Goal: Information Seeking & Learning: Learn about a topic

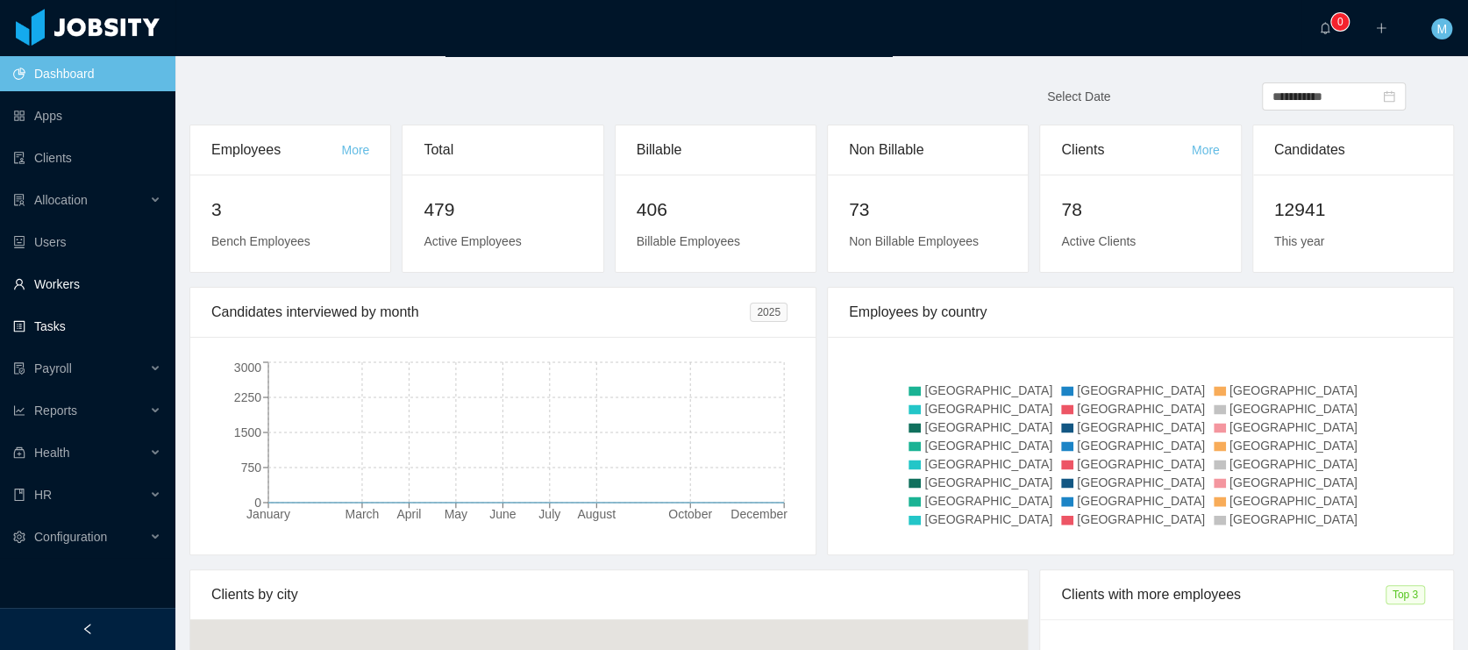
click at [75, 281] on link "Workers" at bounding box center [87, 284] width 148 height 35
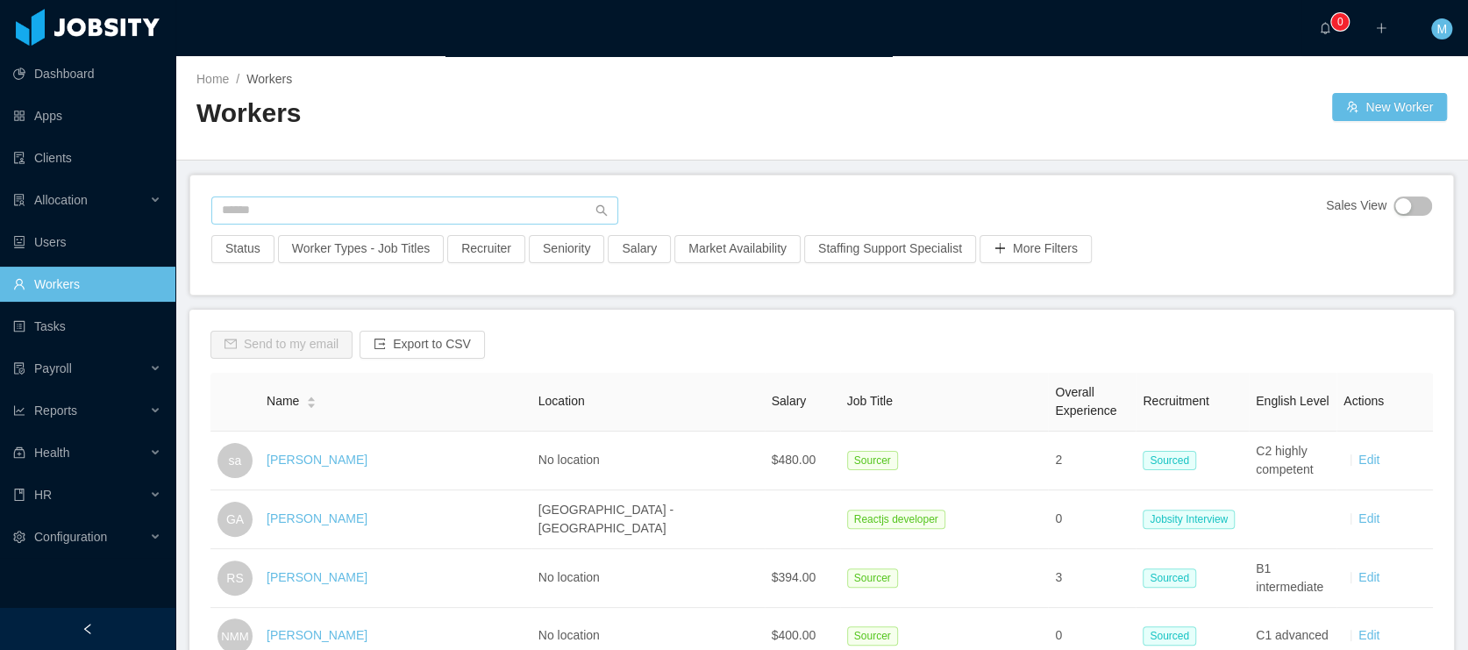
drag, startPoint x: 355, startPoint y: 187, endPoint x: 342, endPoint y: 203, distance: 20.5
click at [353, 190] on div "Sales View Status Worker Types - Job Titles Recruiter Seniority Salary Market A…" at bounding box center [821, 234] width 1263 height 119
click at [342, 203] on input "text" at bounding box center [414, 210] width 407 height 28
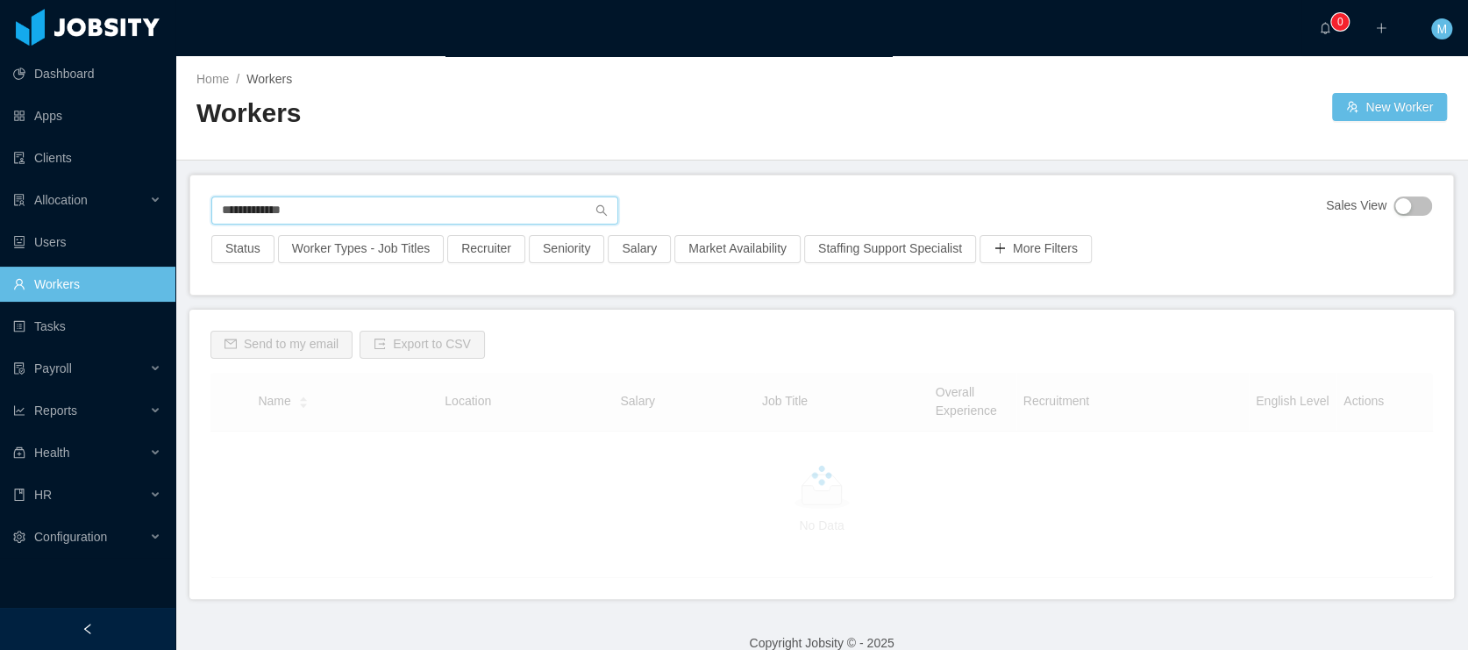
click at [346, 207] on input "**********" at bounding box center [414, 210] width 407 height 28
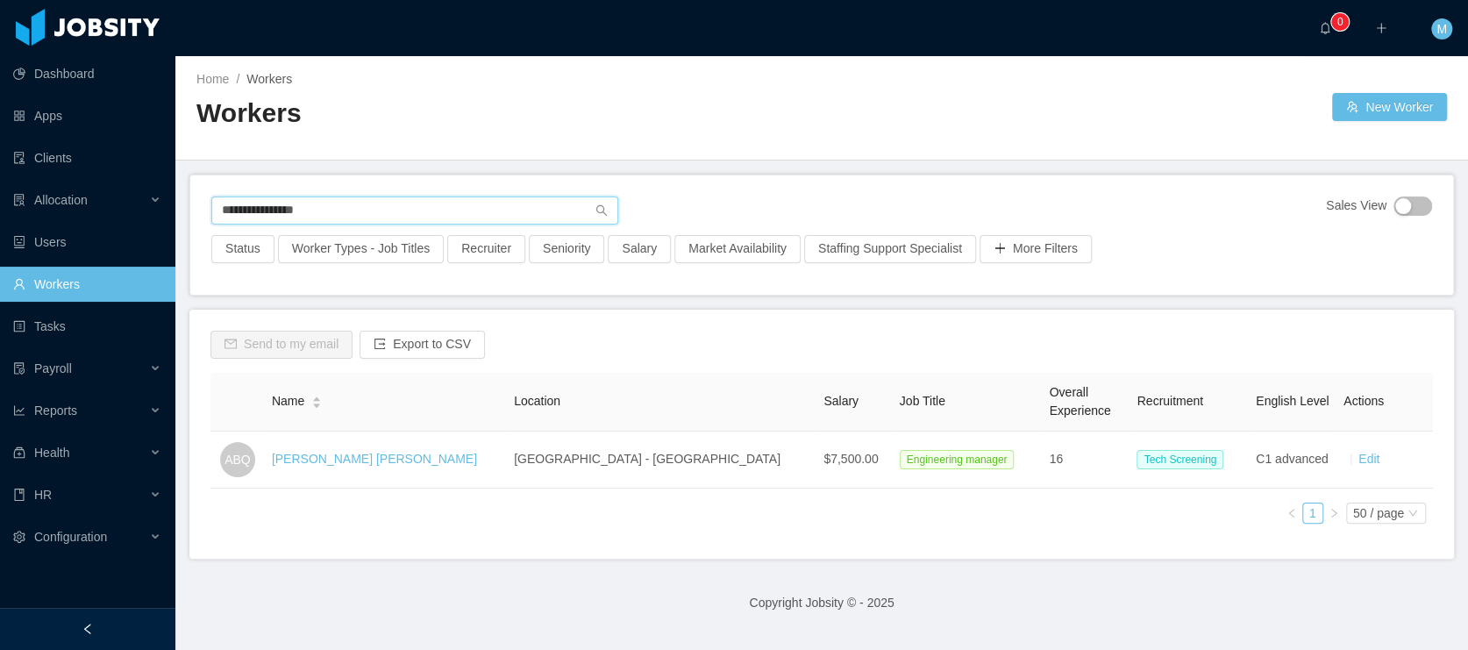
type input "**********"
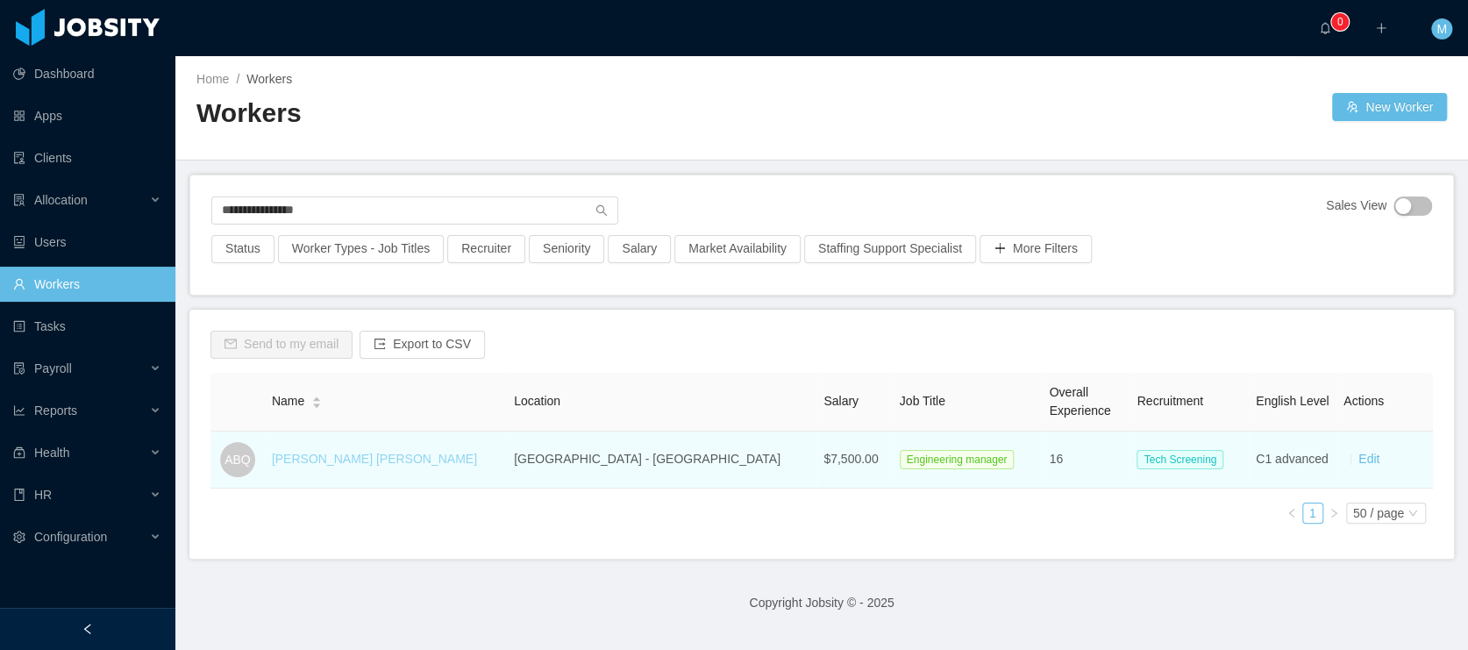
click at [350, 460] on link "[PERSON_NAME] [PERSON_NAME]" at bounding box center [374, 459] width 205 height 14
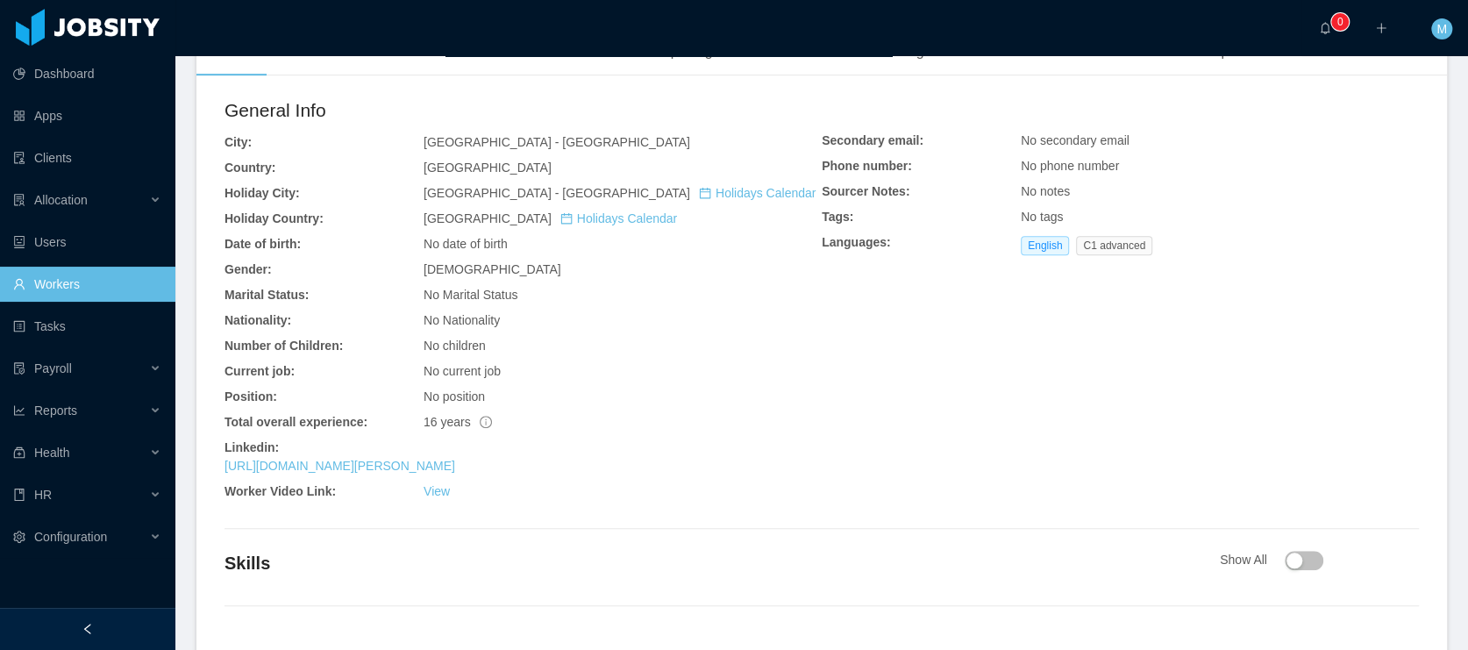
scroll to position [570, 0]
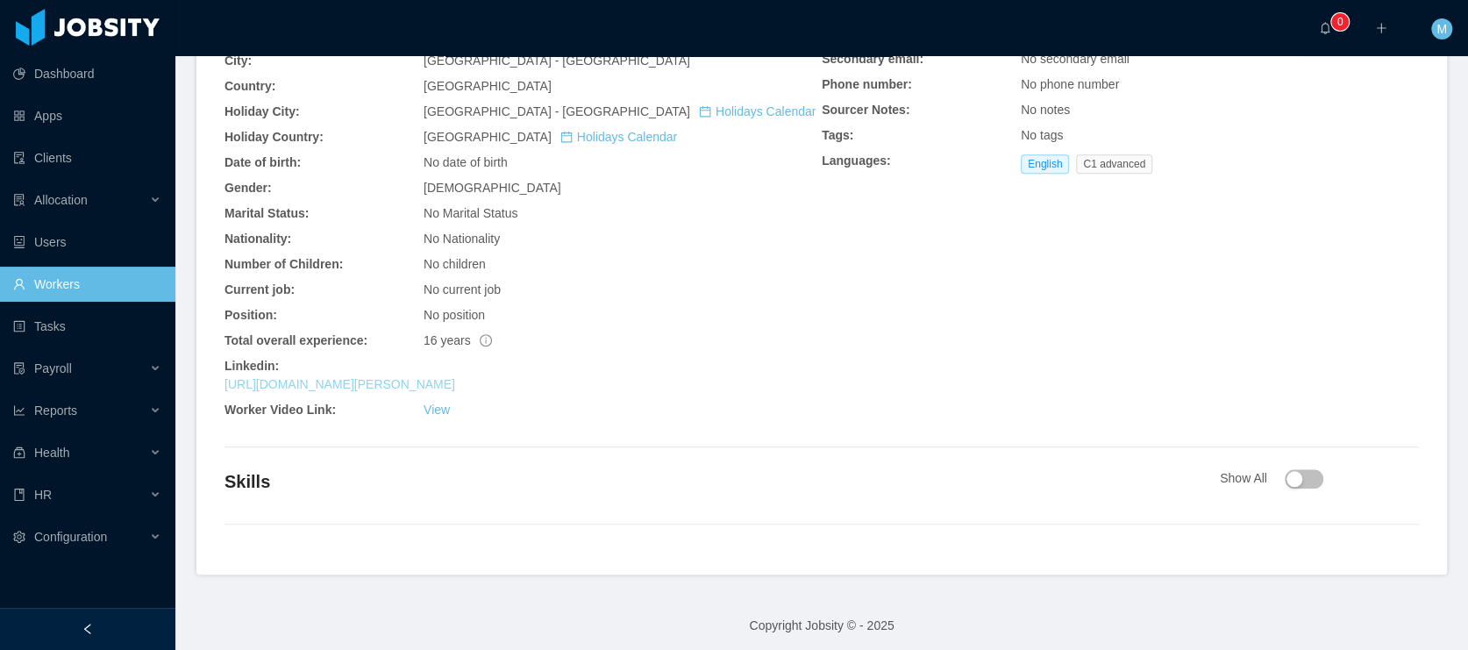
click at [382, 378] on link "https://www.linkedin.com/in/artur-bernardo-queiroz" at bounding box center [339, 384] width 231 height 14
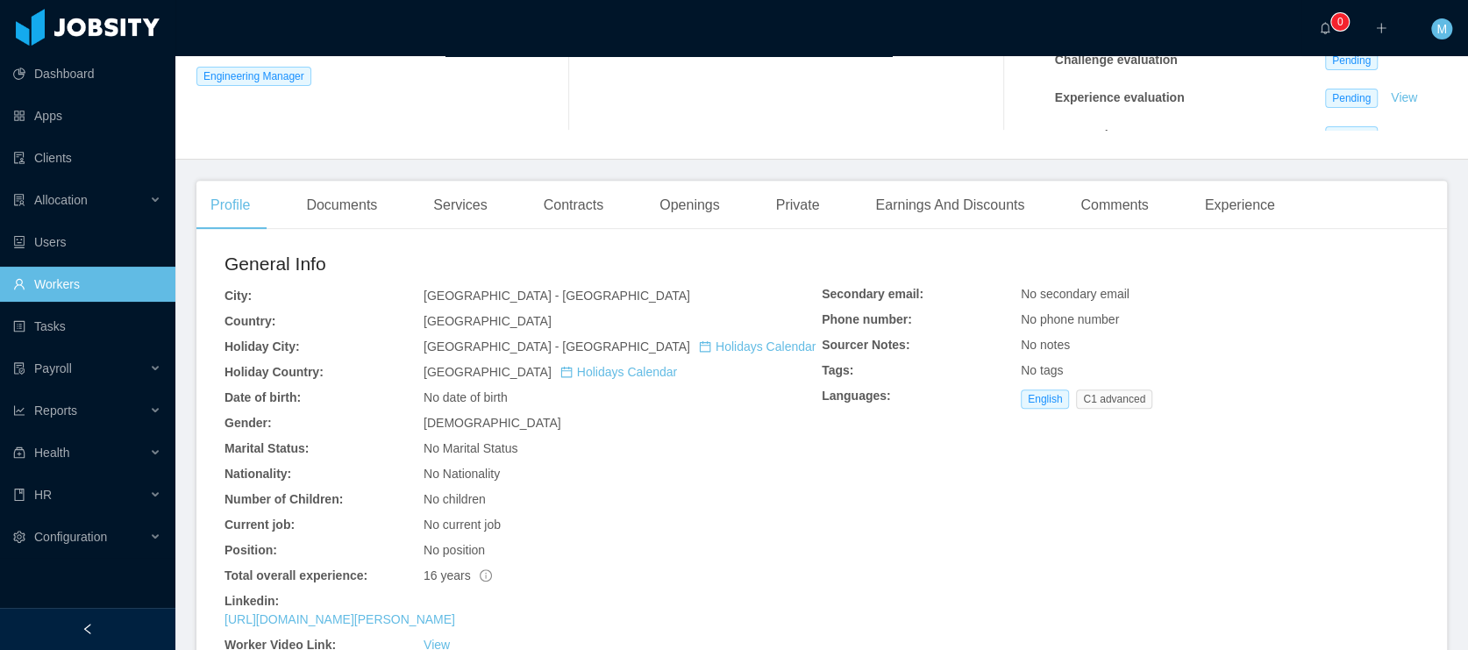
scroll to position [0, 0]
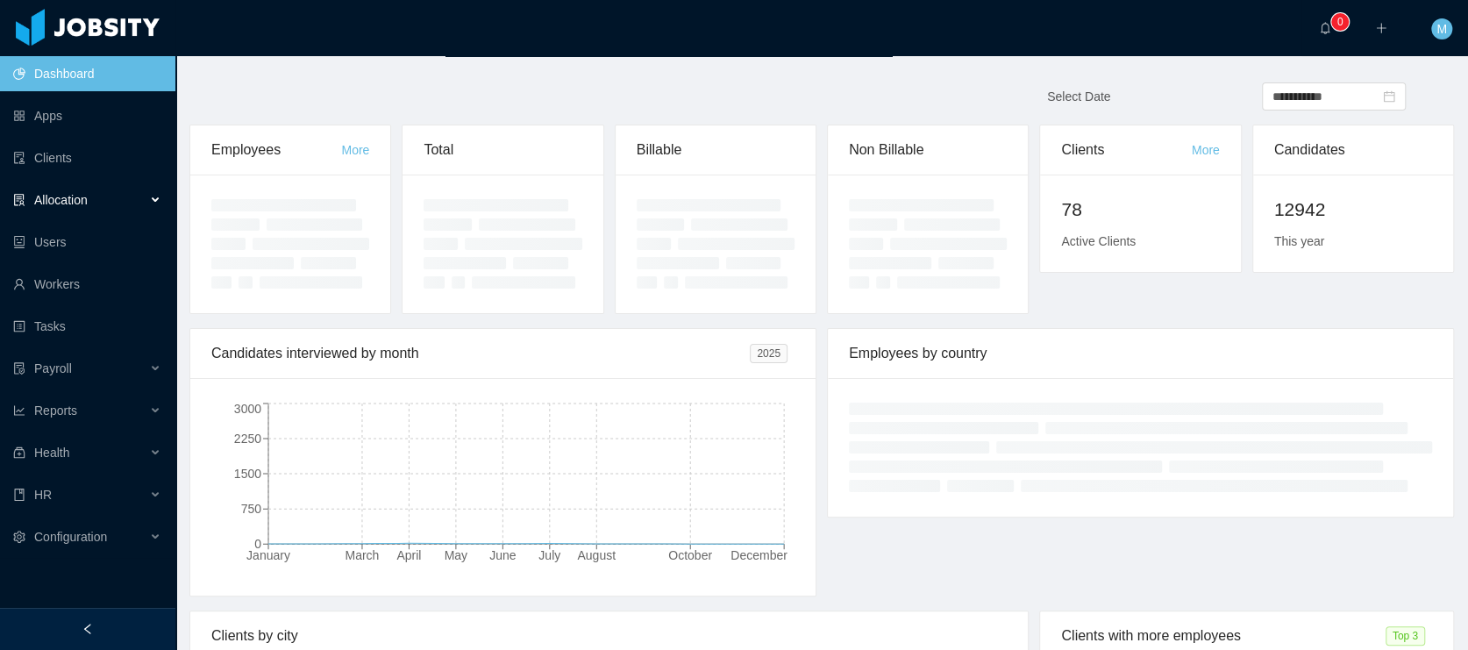
click at [82, 195] on span "Allocation" at bounding box center [60, 200] width 53 height 14
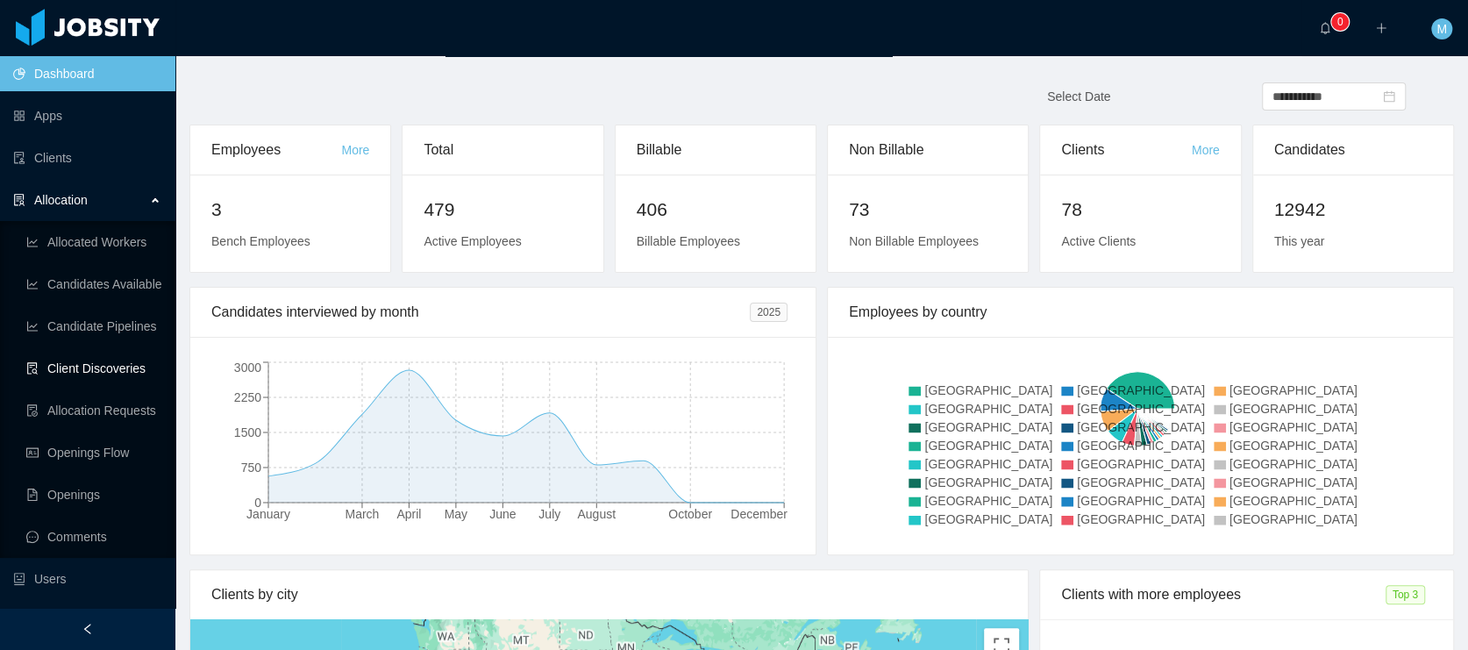
click at [115, 373] on link "Client Discoveries" at bounding box center [93, 368] width 135 height 35
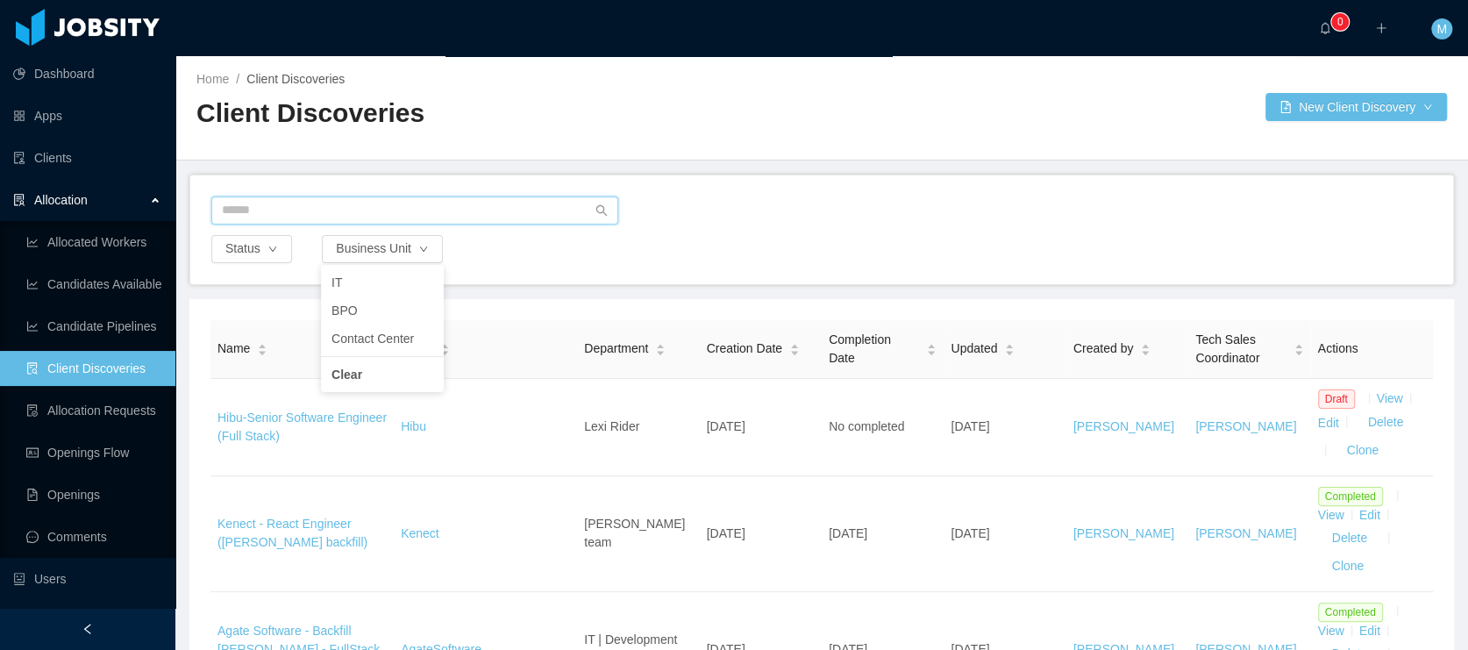
click at [390, 217] on input "text" at bounding box center [414, 210] width 407 height 28
type input "****"
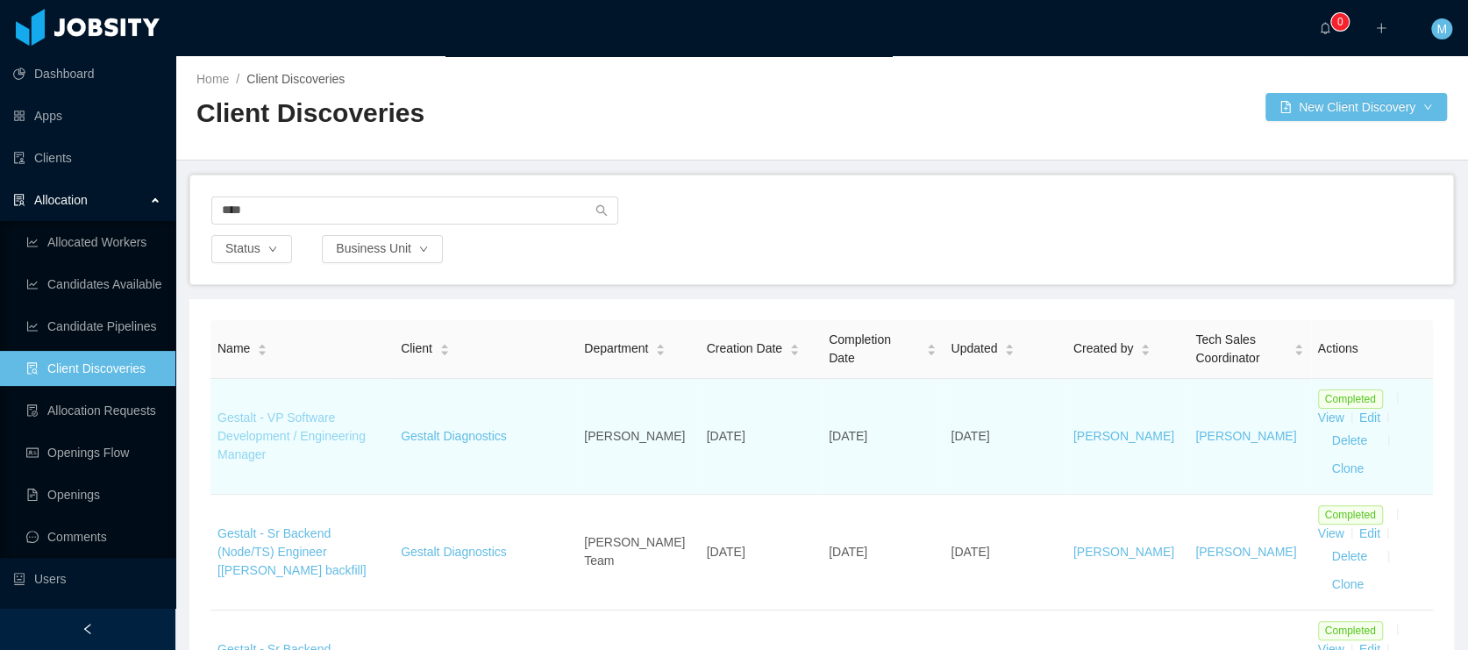
click at [303, 438] on link "Gestalt - VP Software Development / Engineering Manager" at bounding box center [291, 435] width 148 height 51
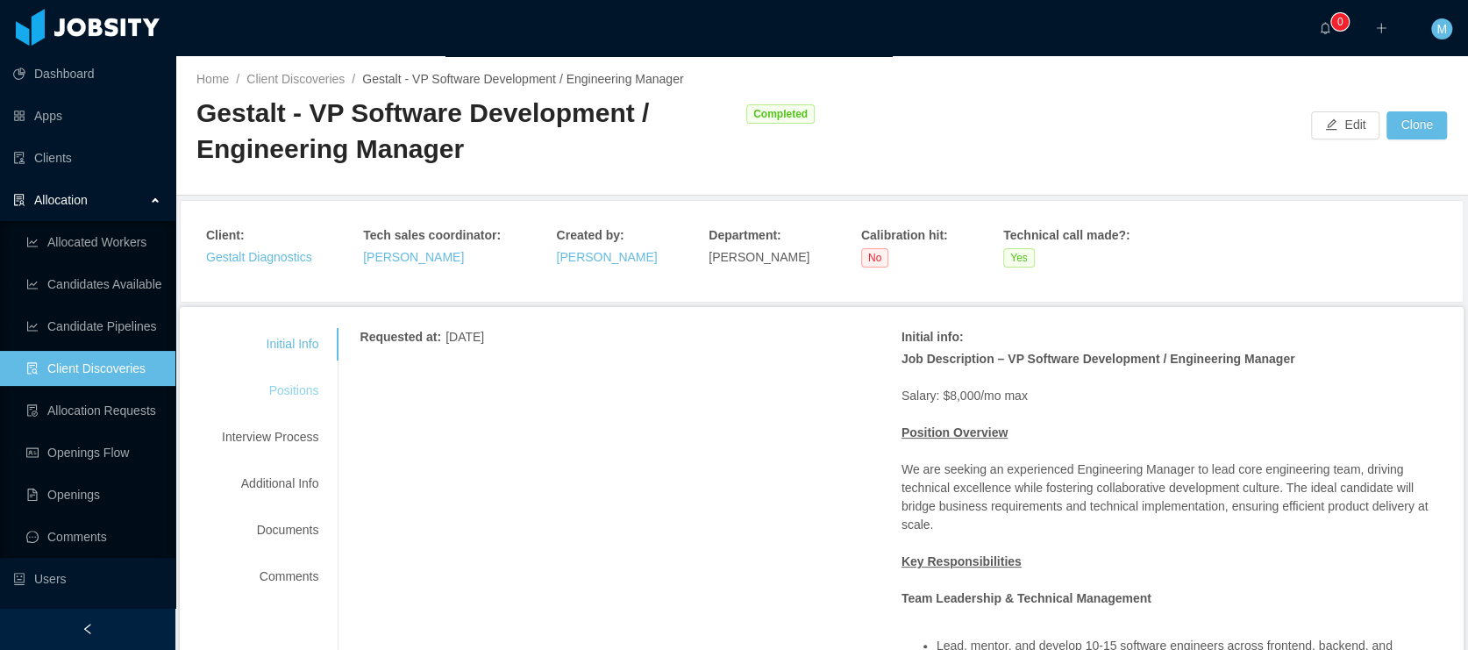
click at [283, 383] on div "Positions" at bounding box center [270, 390] width 139 height 32
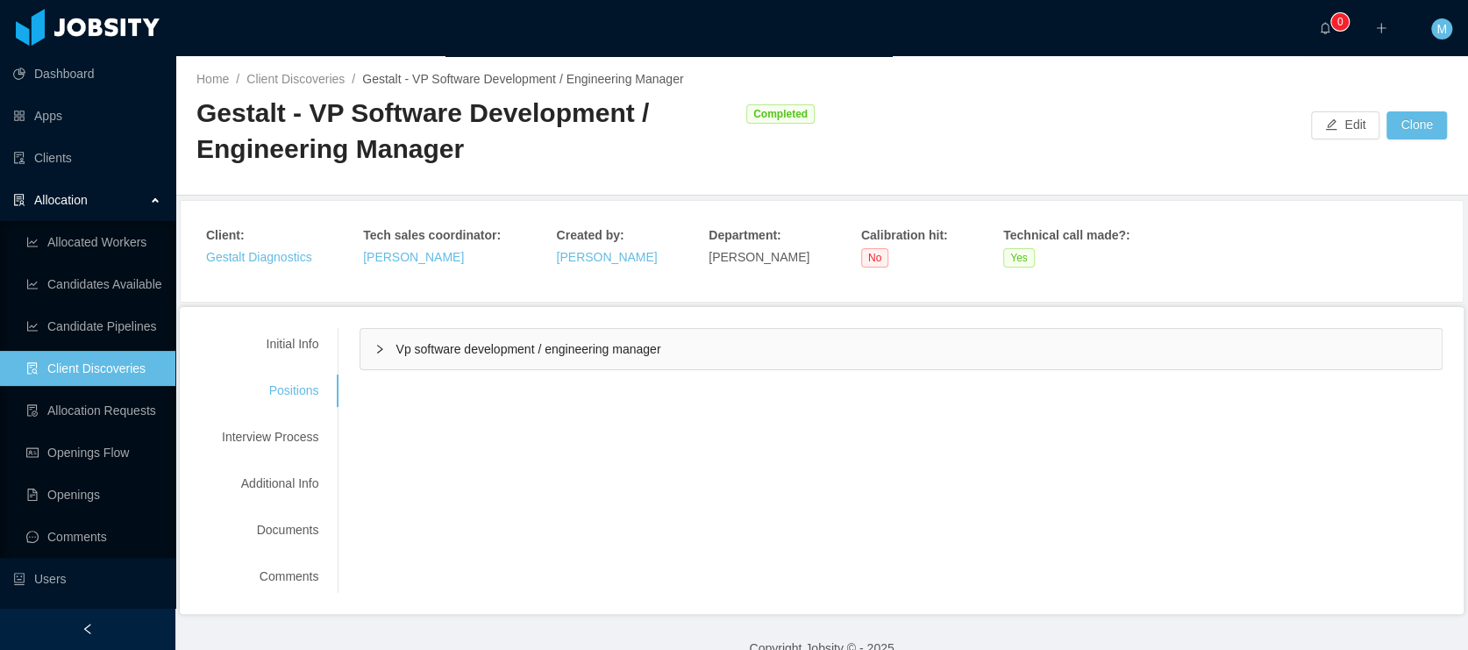
click at [464, 349] on span "Vp software development / engineering manager" at bounding box center [527, 349] width 265 height 14
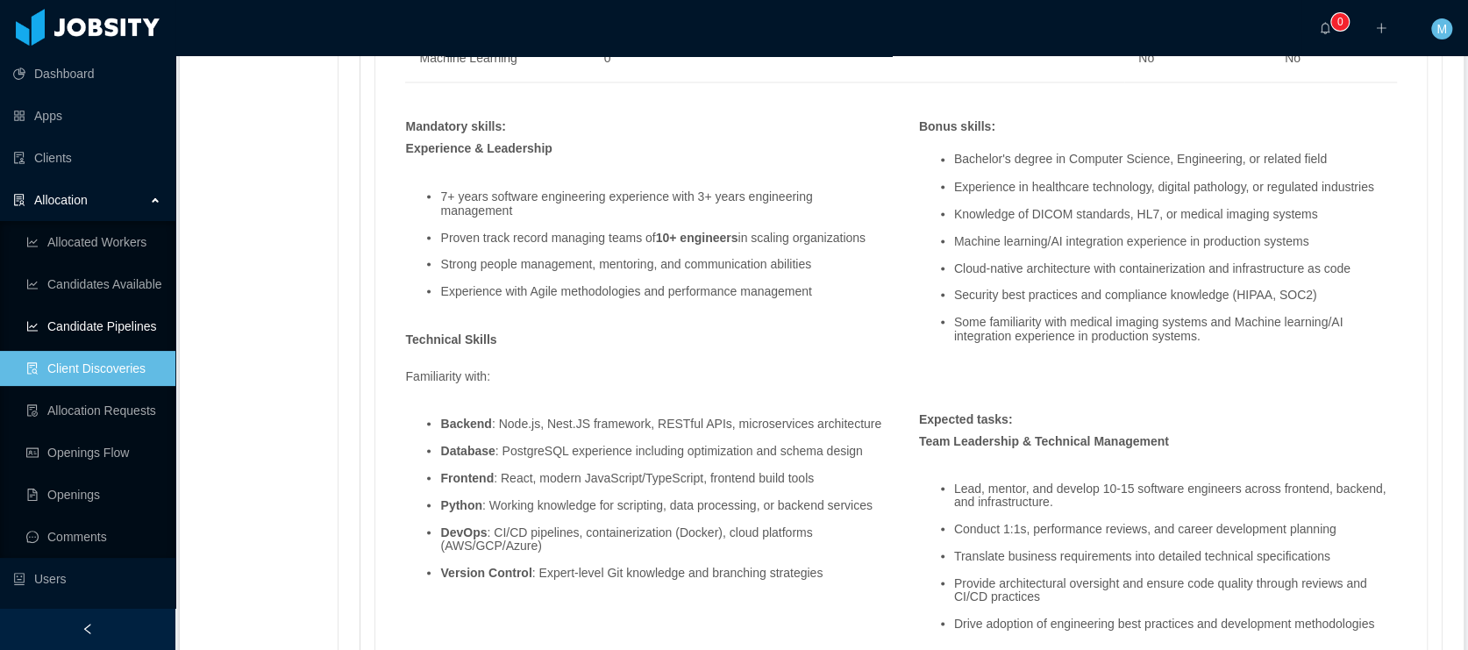
scroll to position [287, 0]
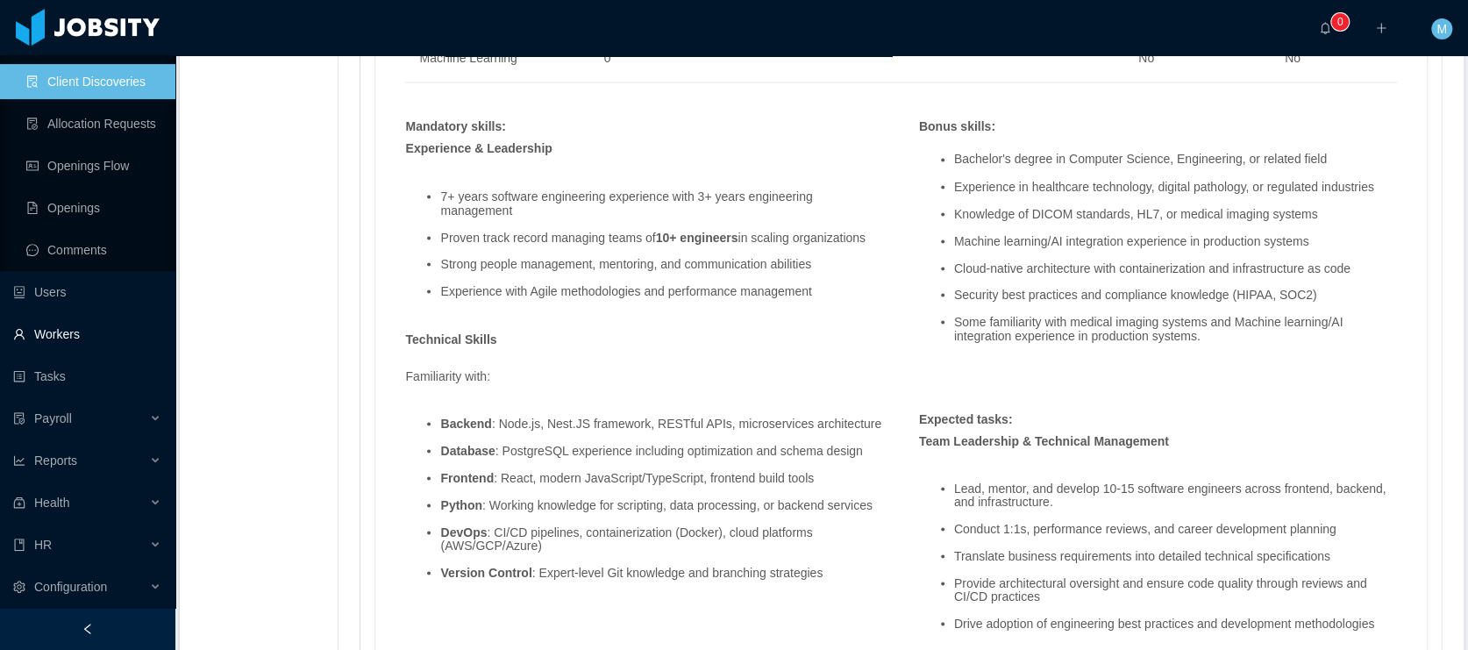
click at [55, 337] on link "Workers" at bounding box center [87, 334] width 148 height 35
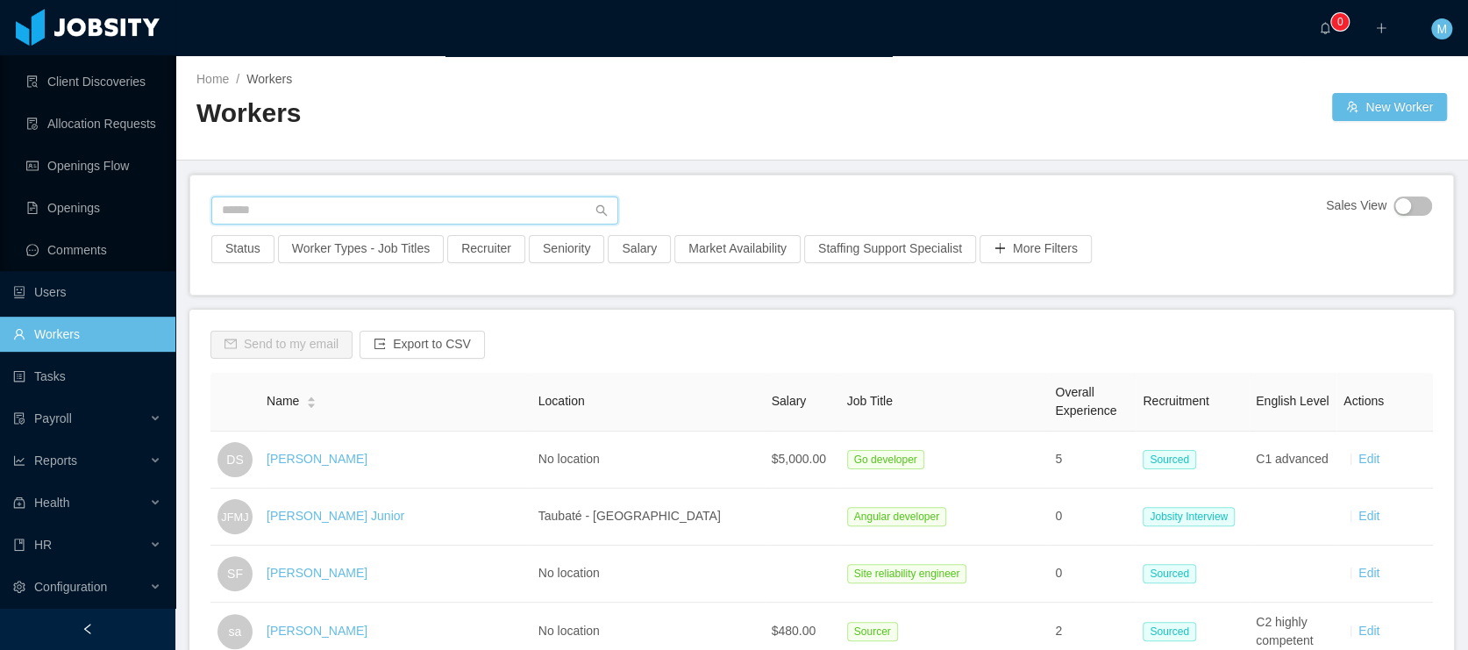
click at [283, 210] on input "text" at bounding box center [414, 210] width 407 height 28
paste input "**********"
type input "**********"
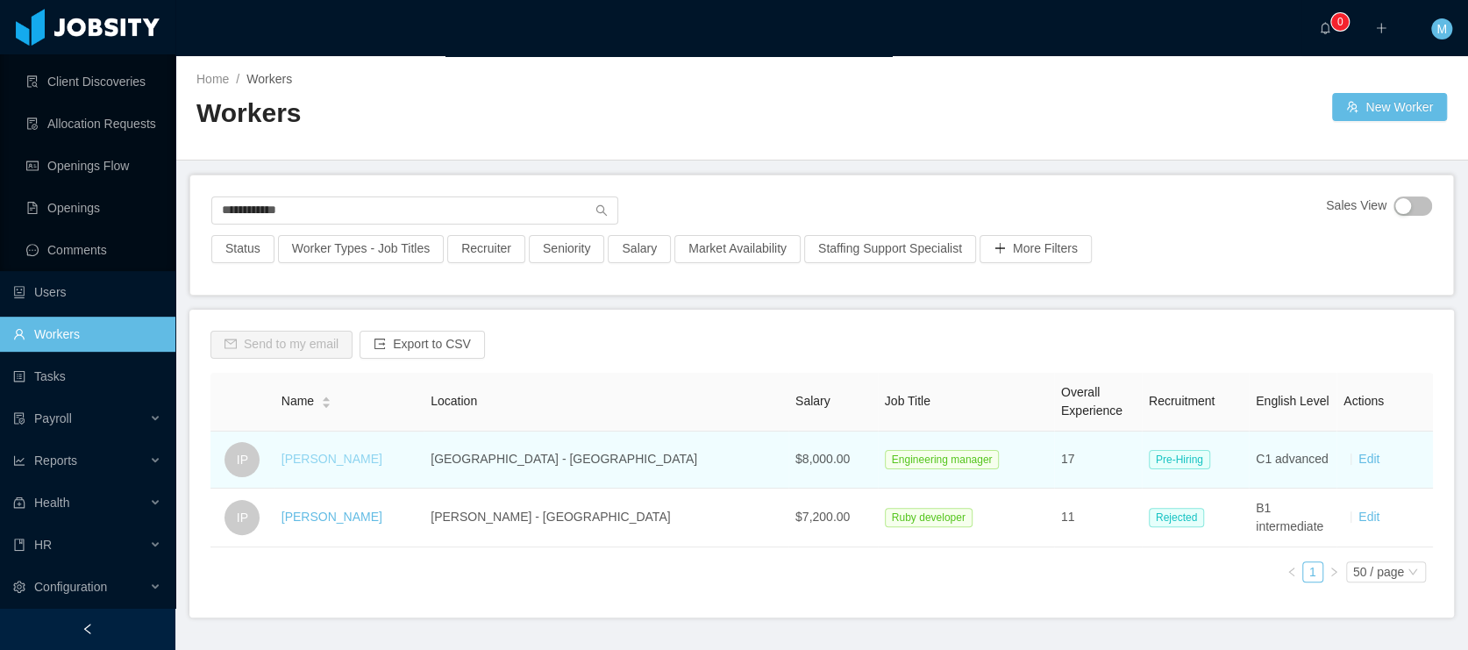
click at [347, 456] on link "Igor Portela" at bounding box center [331, 459] width 101 height 14
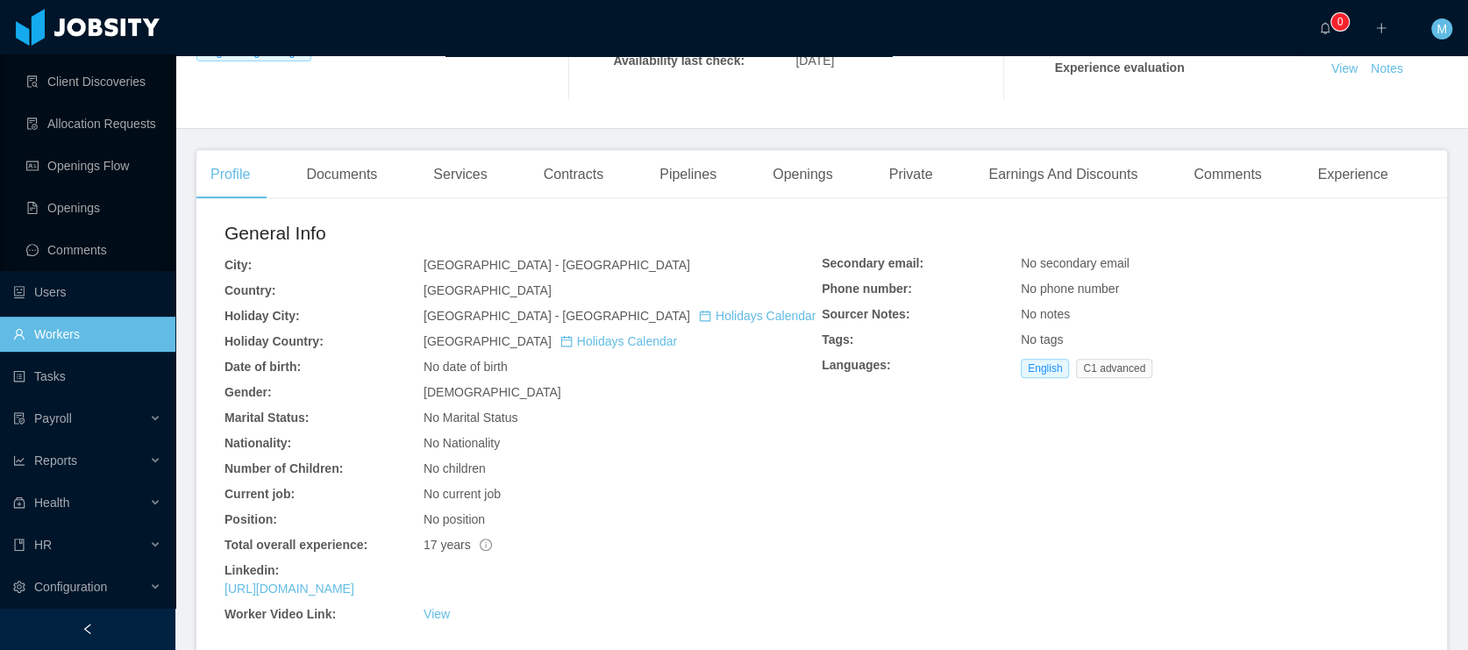
scroll to position [575, 0]
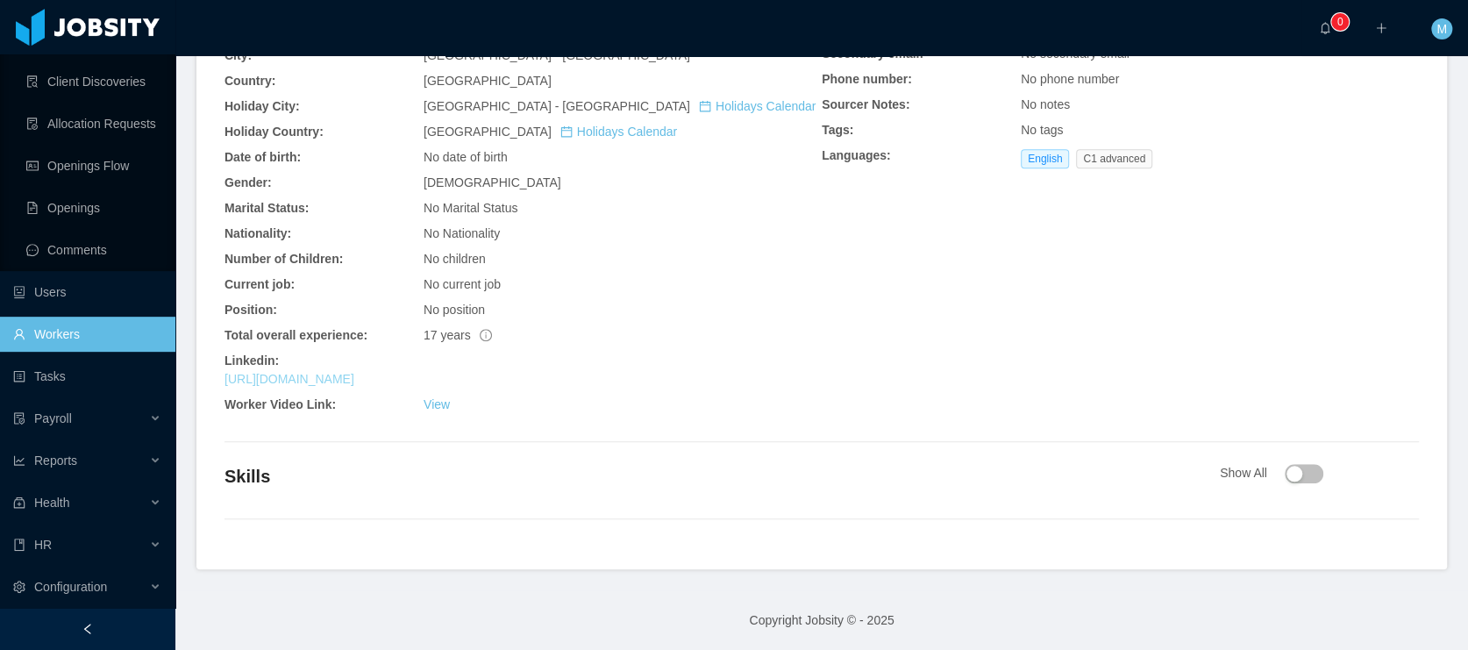
click at [354, 379] on link "https://www.linkedin.com/in/igorportela" at bounding box center [289, 379] width 130 height 14
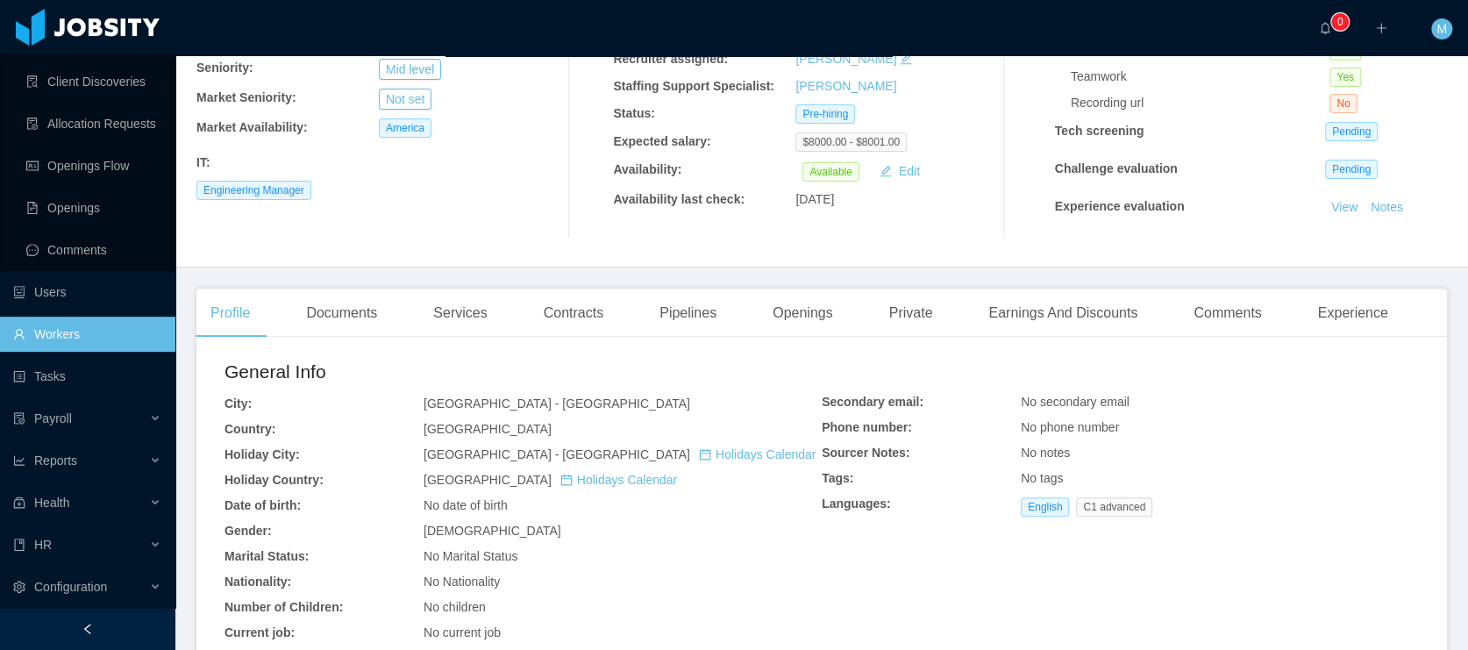
scroll to position [247, 0]
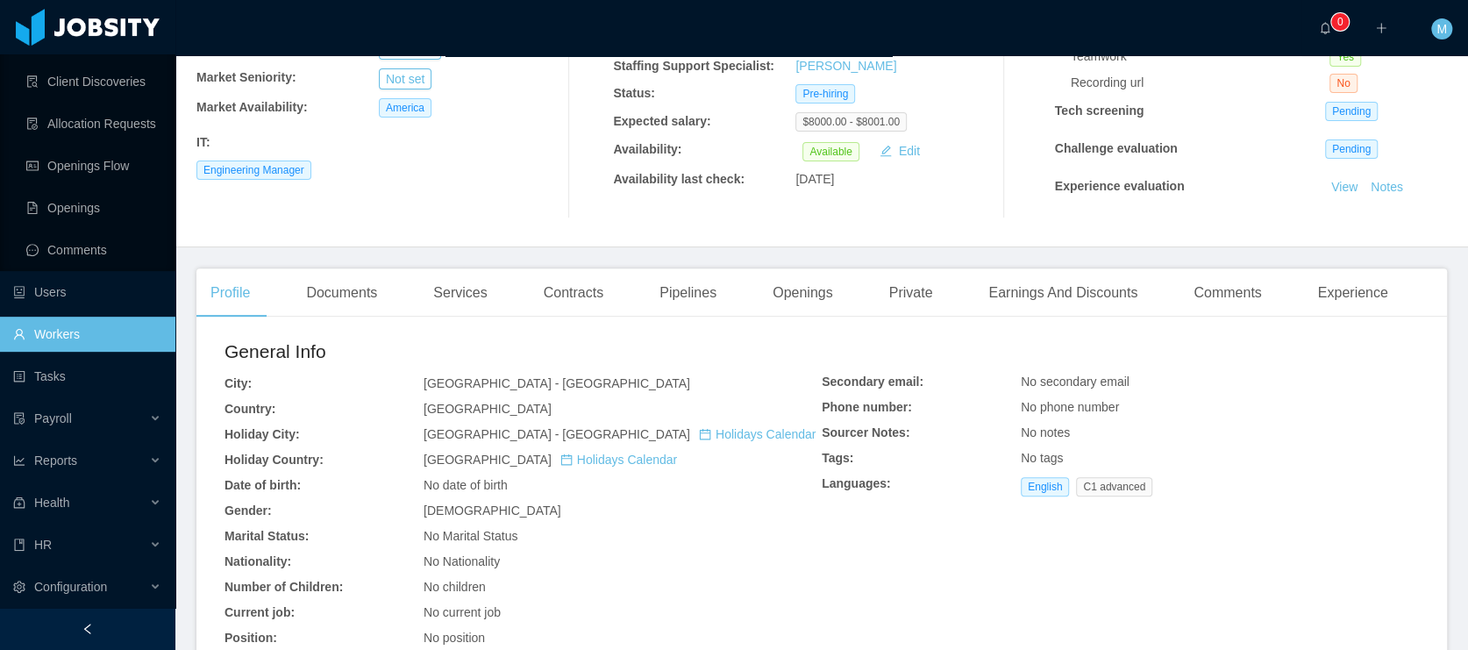
click at [429, 376] on span "São Paulo - São Paulo" at bounding box center [557, 383] width 267 height 14
drag, startPoint x: 421, startPoint y: 381, endPoint x: 590, endPoint y: 387, distance: 169.4
click at [590, 387] on div "São Paulo - São Paulo" at bounding box center [623, 383] width 398 height 18
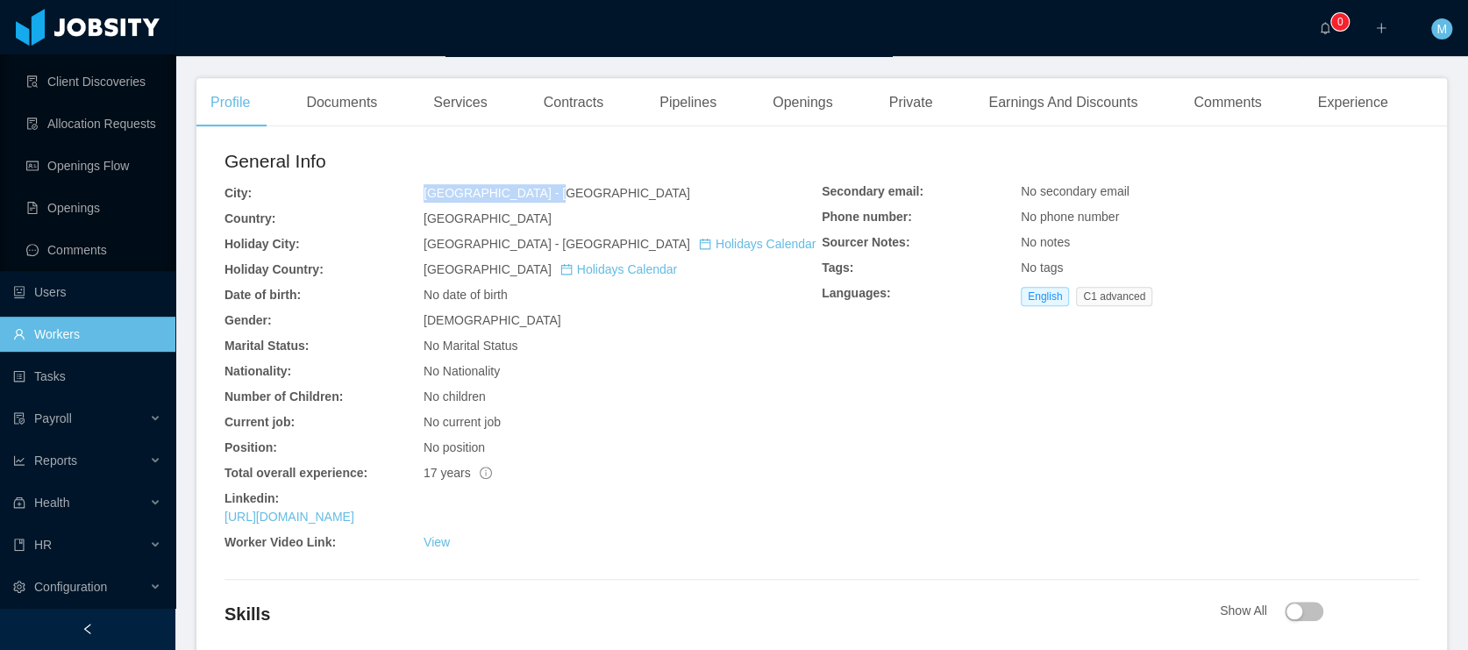
scroll to position [507, 0]
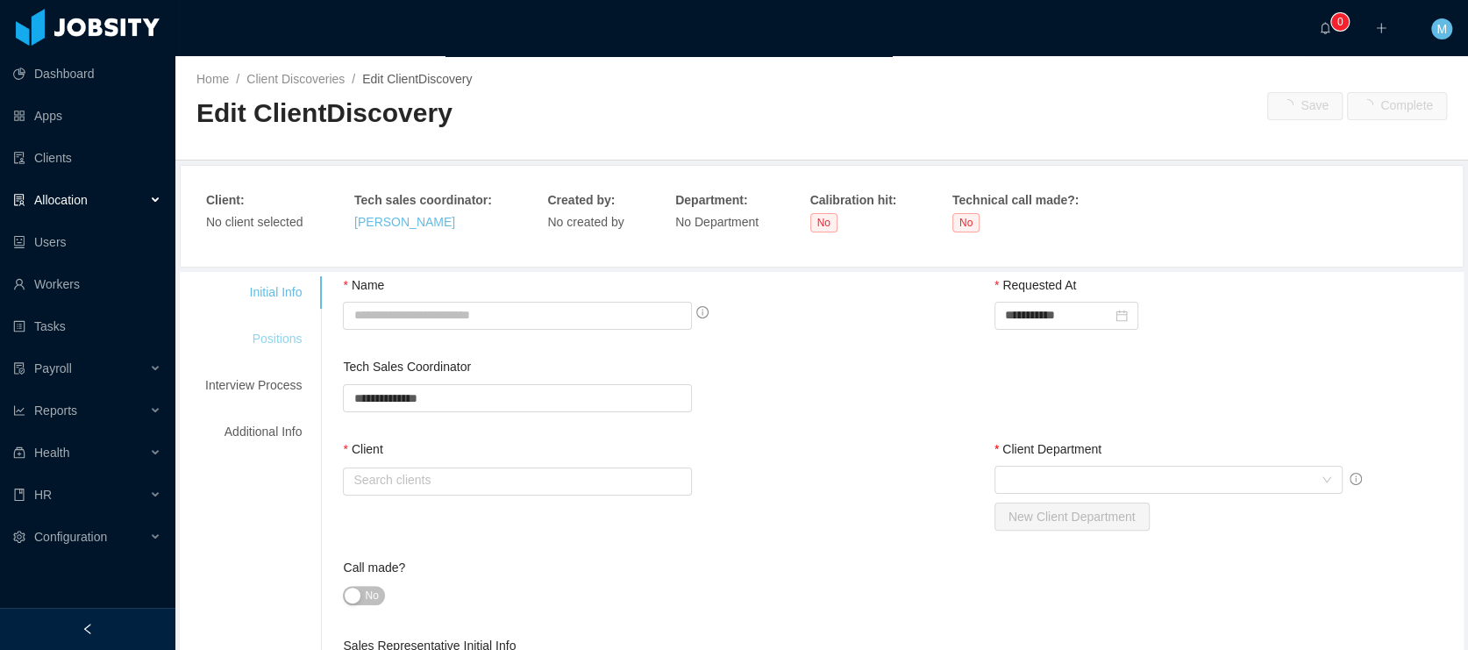
type input "**********"
type input "********"
type input "*"
type textarea "**********"
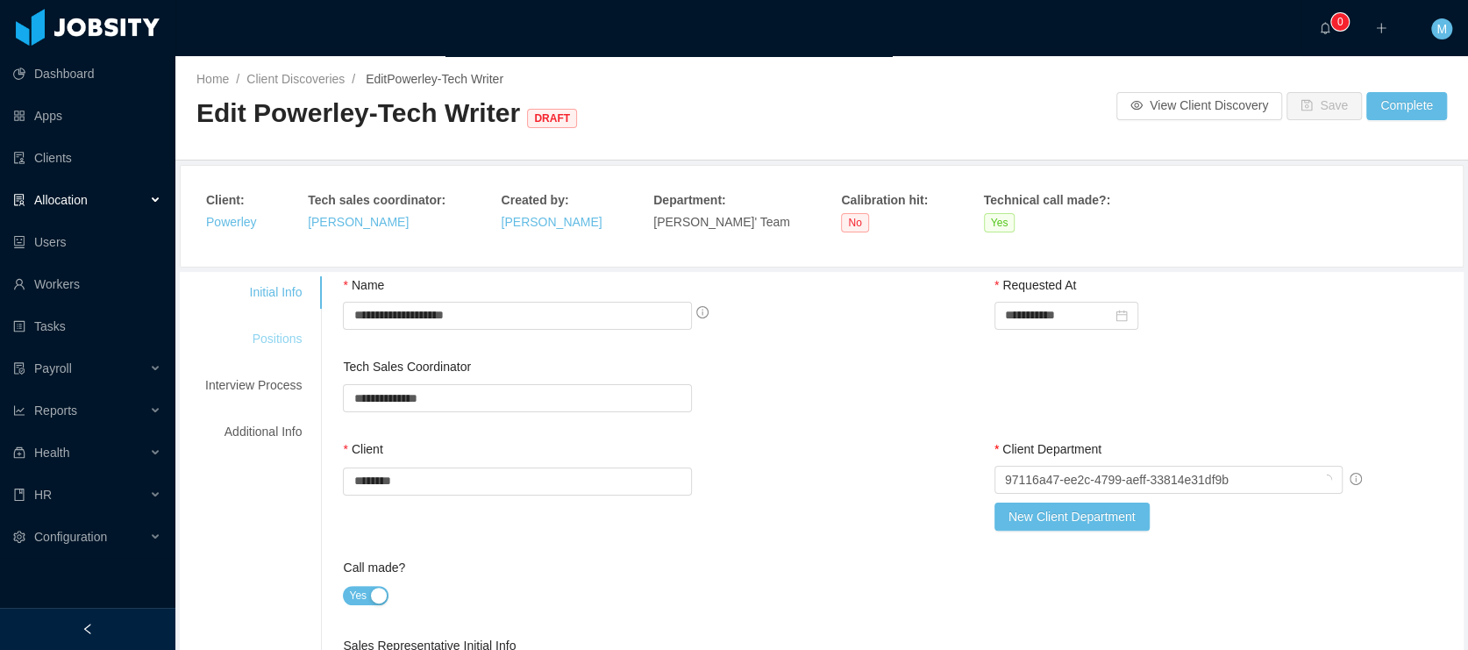
click at [283, 335] on div "Positions" at bounding box center [253, 339] width 139 height 32
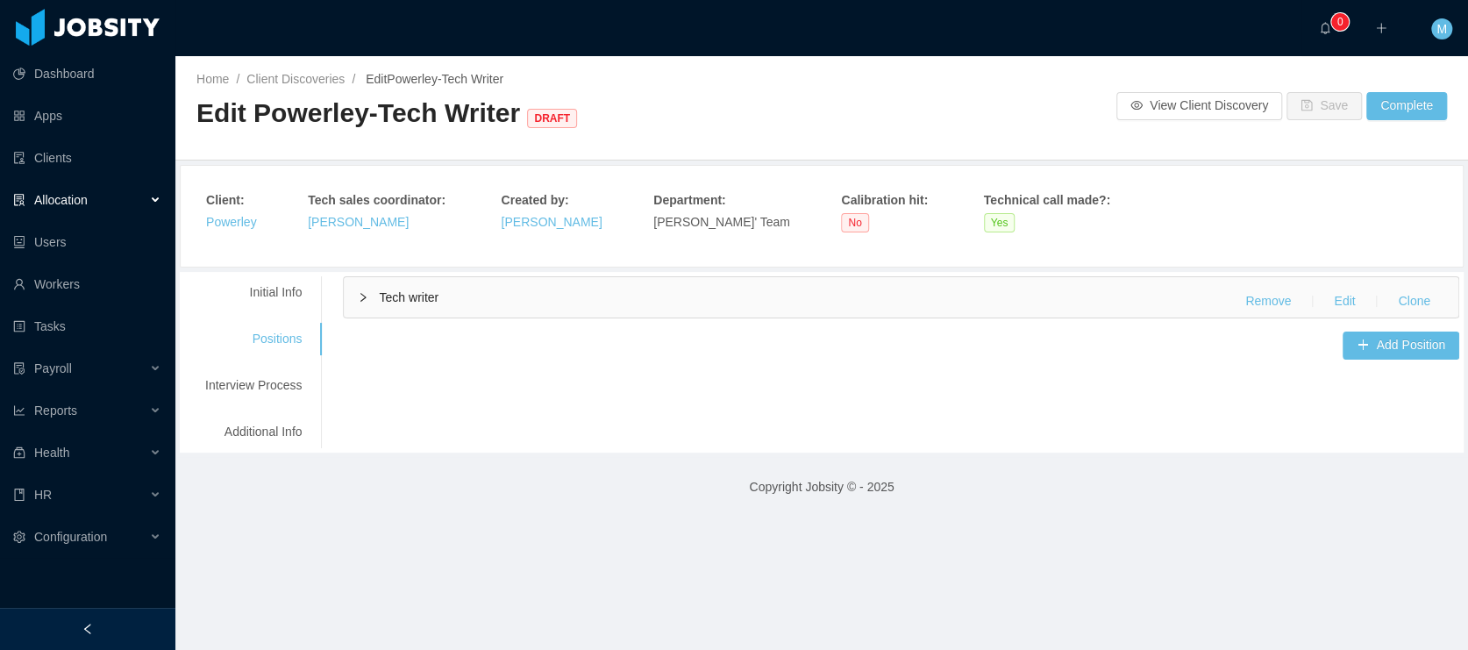
click at [473, 281] on div "Tech writer Remove Edit Clone" at bounding box center [901, 297] width 1115 height 40
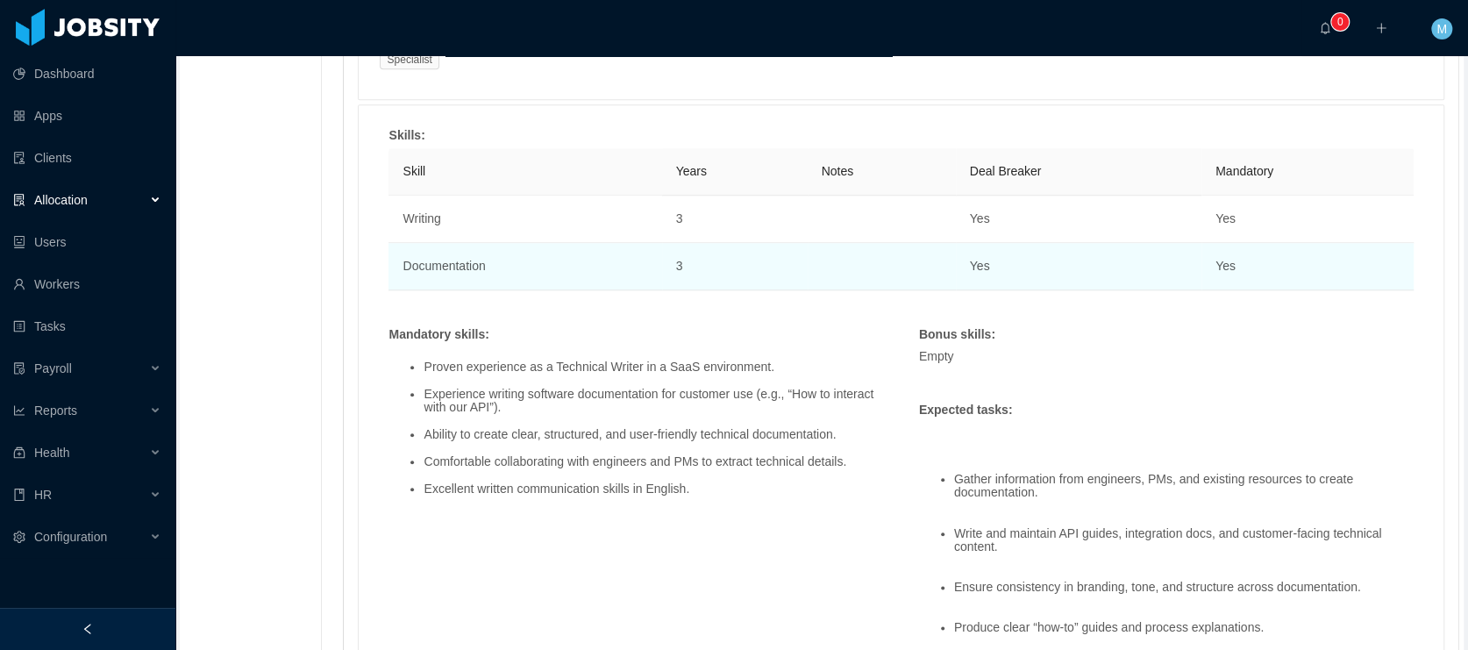
scroll to position [975, 0]
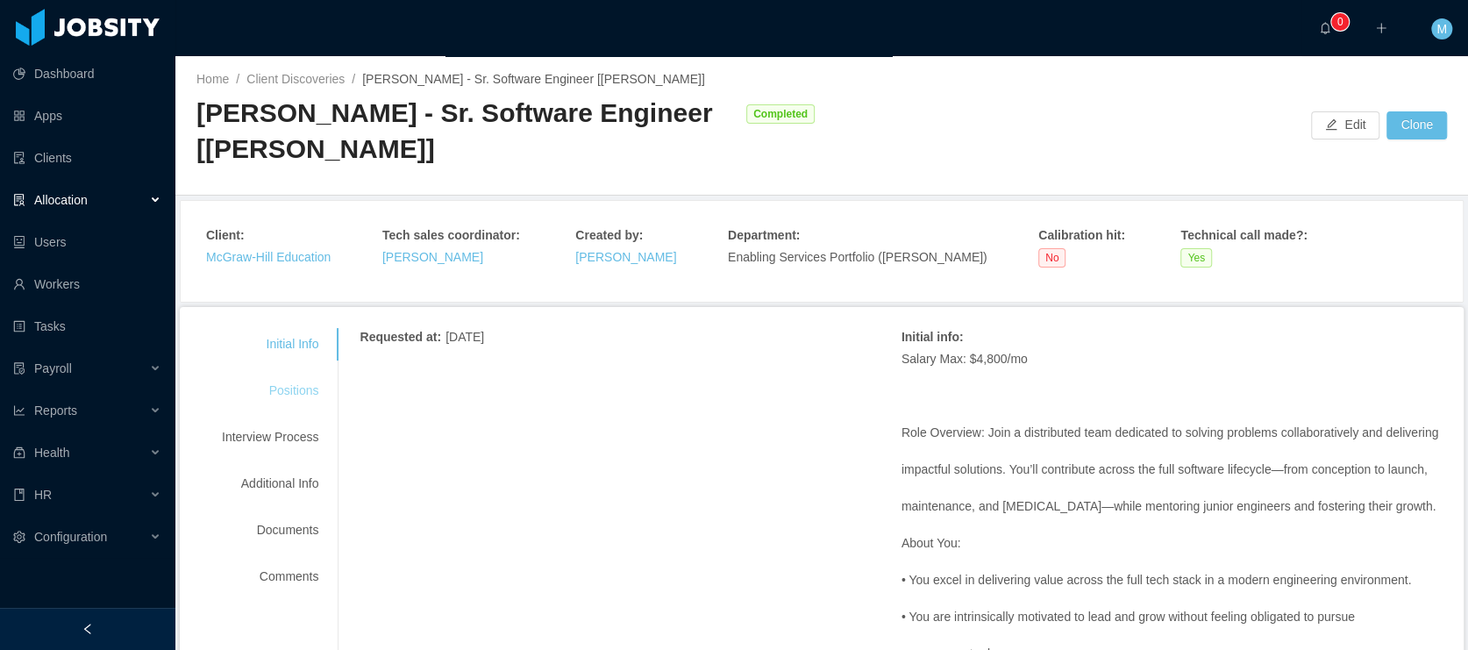
click at [307, 384] on div "Positions" at bounding box center [270, 390] width 139 height 32
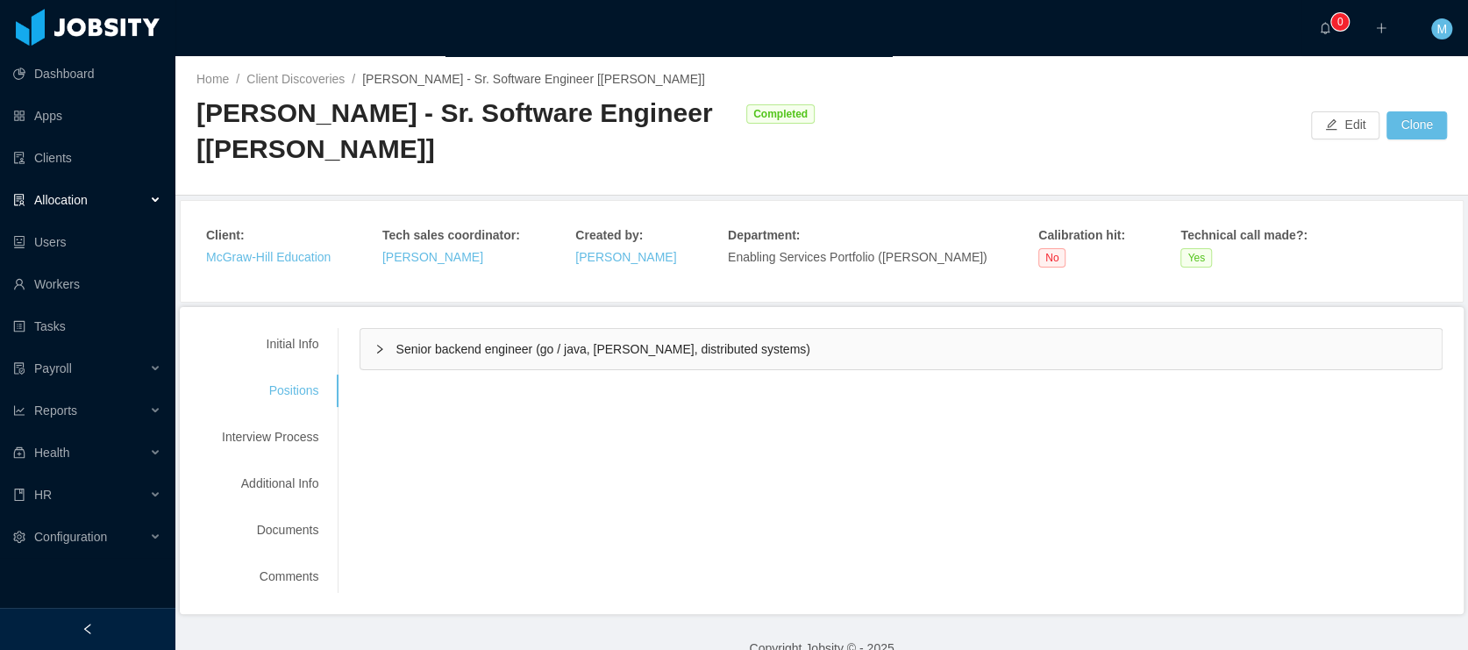
click at [477, 348] on span "Senior backend engineer (go / java, kafka, distributed systems)" at bounding box center [602, 349] width 414 height 14
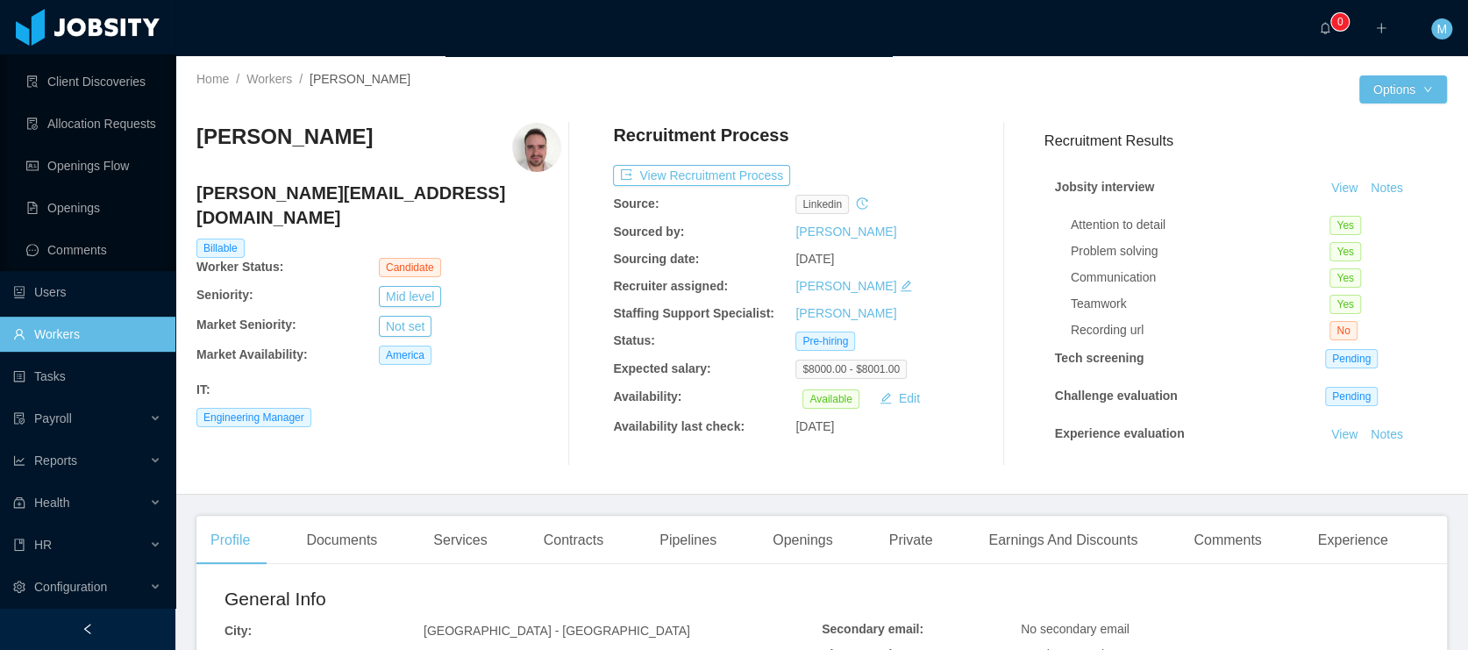
click at [743, 68] on div "Home / Workers / [PERSON_NAME] / Options [PERSON_NAME] [PERSON_NAME][EMAIL_ADDR…" at bounding box center [821, 275] width 1293 height 438
click at [731, 70] on div "Home / Workers / [PERSON_NAME] /" at bounding box center [508, 79] width 625 height 18
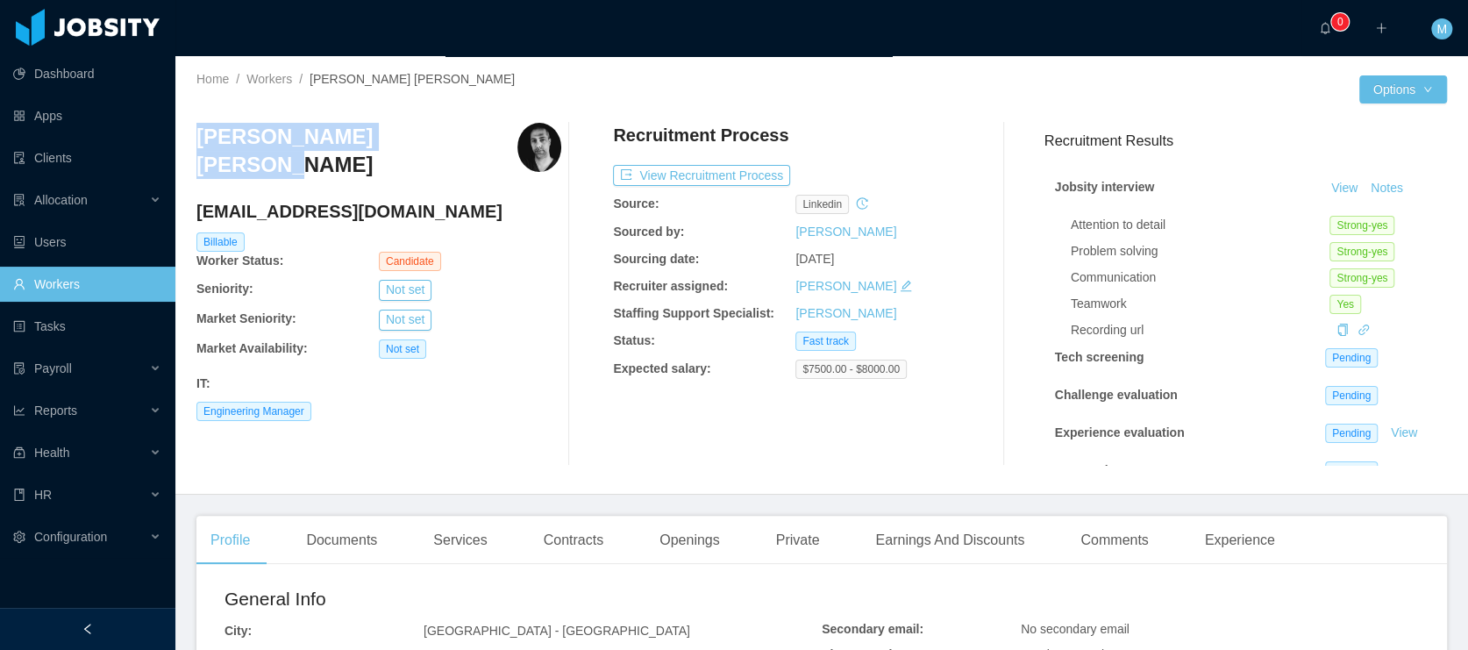
drag, startPoint x: 414, startPoint y: 137, endPoint x: 184, endPoint y: 128, distance: 229.9
click at [184, 128] on div "Home / Workers / [PERSON_NAME] [PERSON_NAME] / Options [PERSON_NAME] [PERSON_NA…" at bounding box center [821, 275] width 1293 height 438
copy h3 "[PERSON_NAME] [PERSON_NAME]"
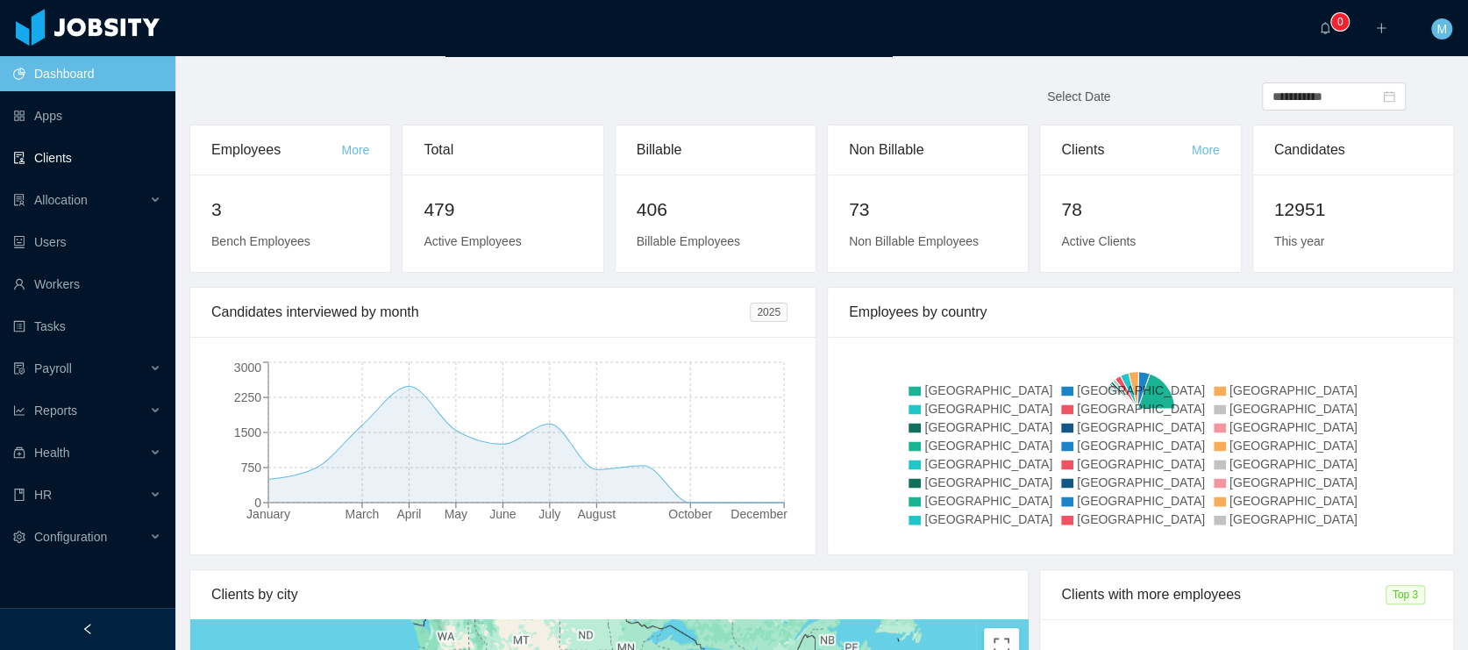
click at [66, 158] on link "Clients" at bounding box center [87, 157] width 148 height 35
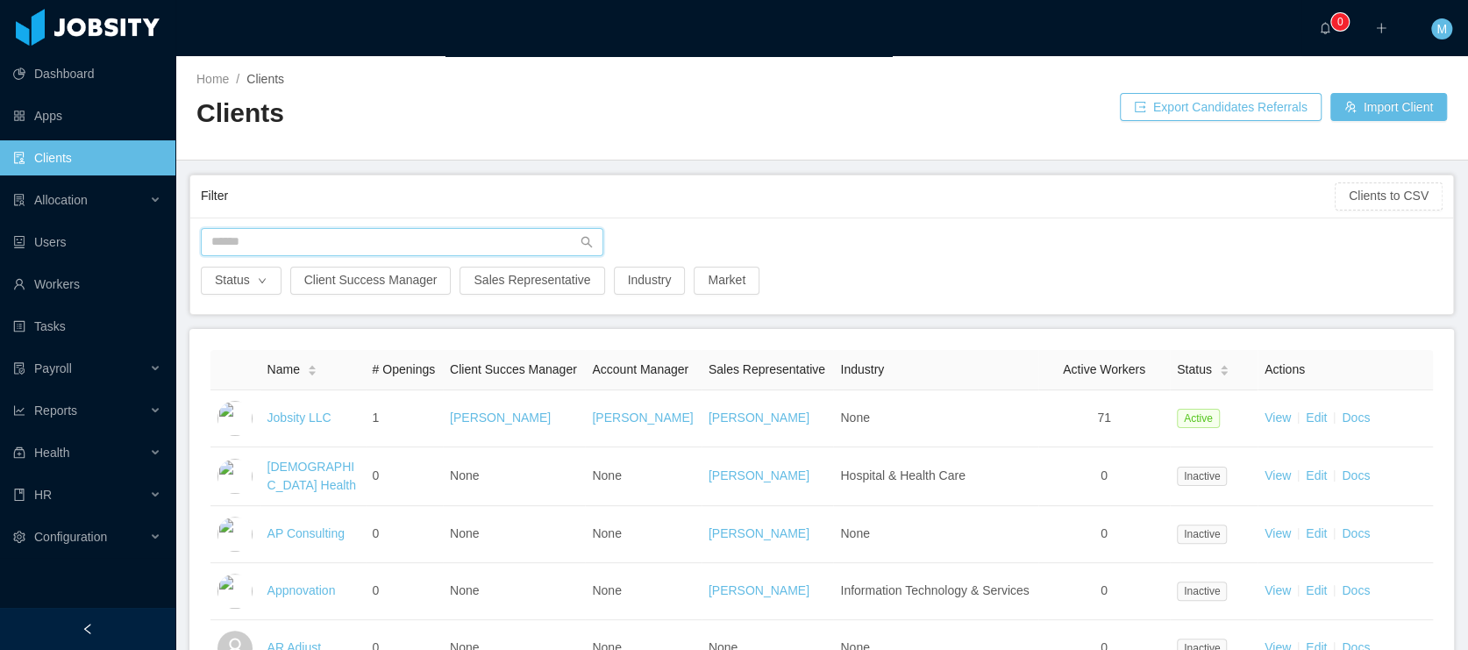
click at [325, 238] on input "text" at bounding box center [402, 242] width 403 height 28
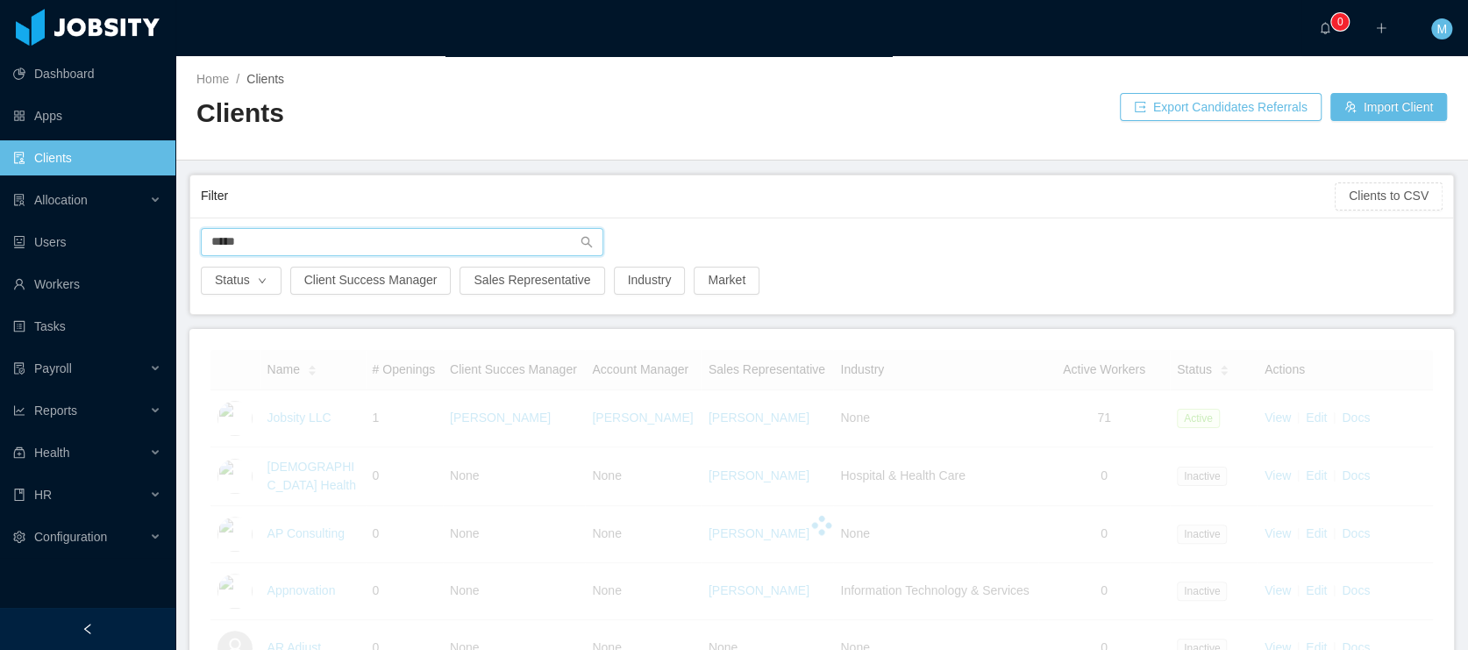
type input "*****"
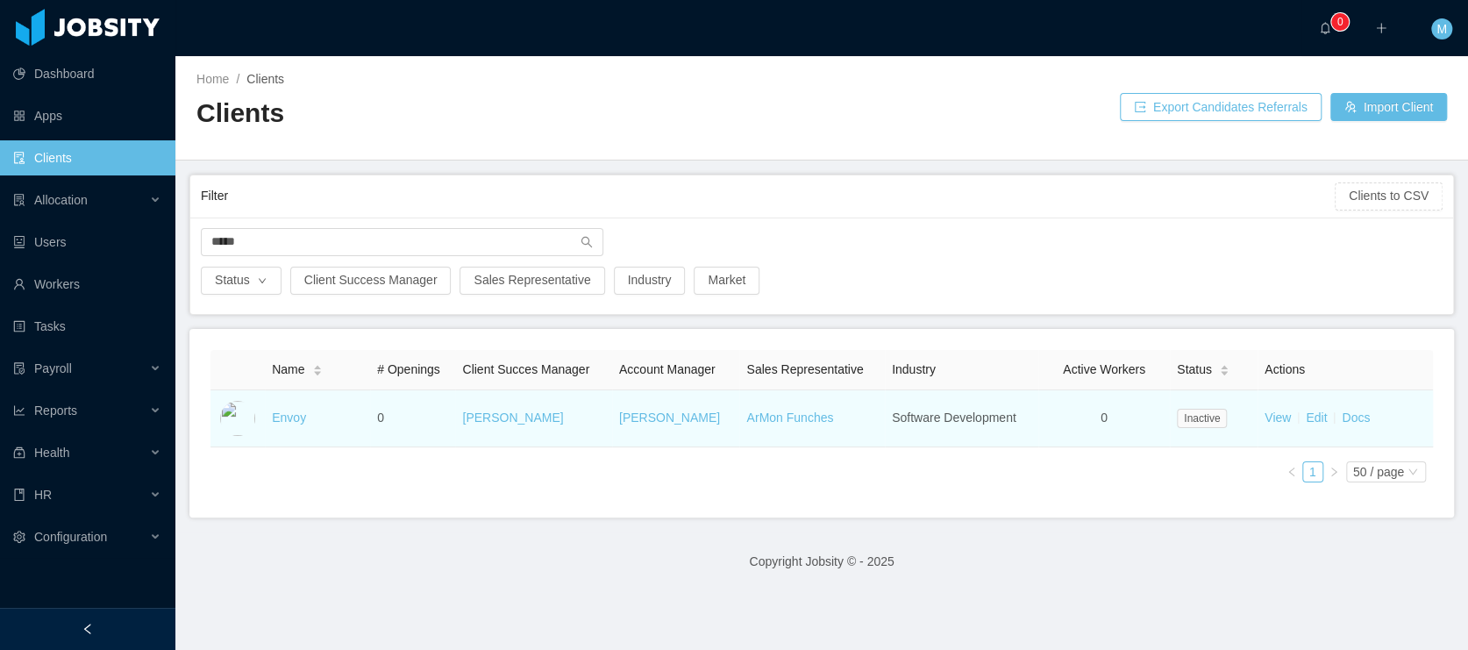
click at [282, 400] on td "Envoy" at bounding box center [317, 418] width 105 height 57
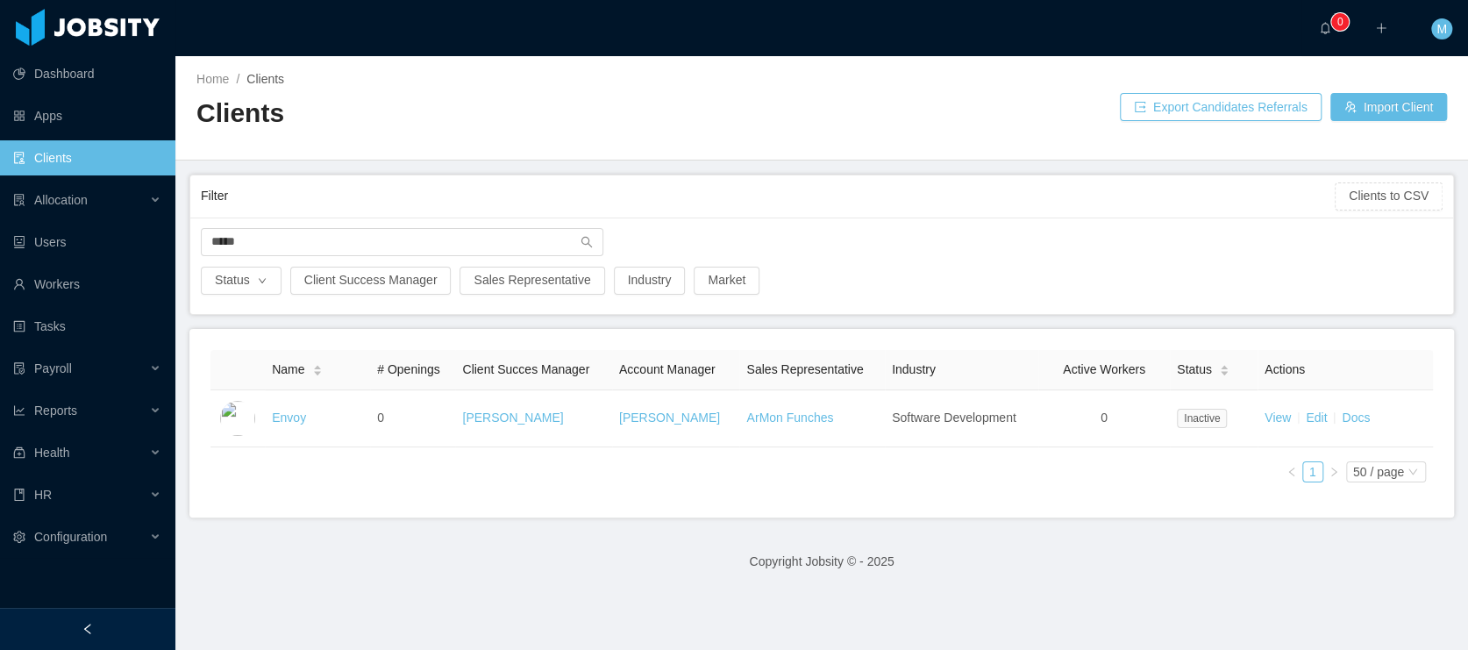
click at [283, 410] on link "Envoy" at bounding box center [289, 417] width 34 height 14
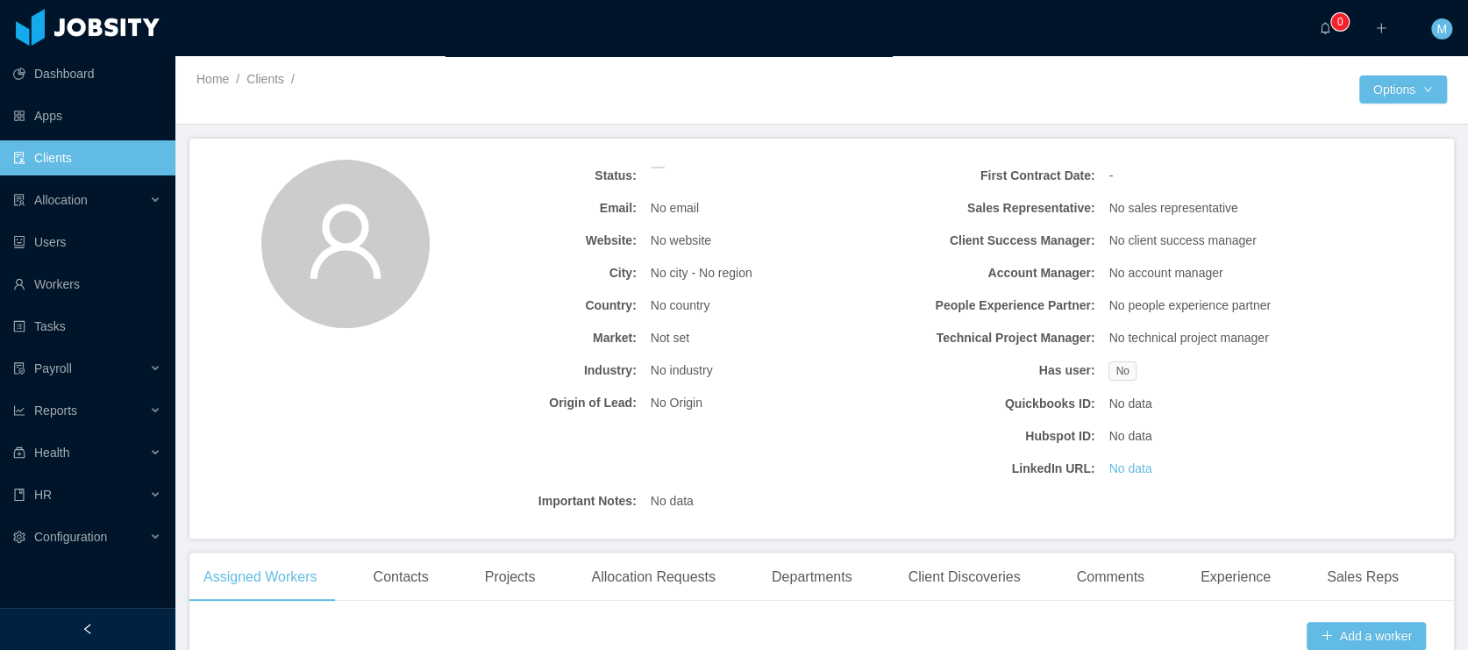
scroll to position [313, 0]
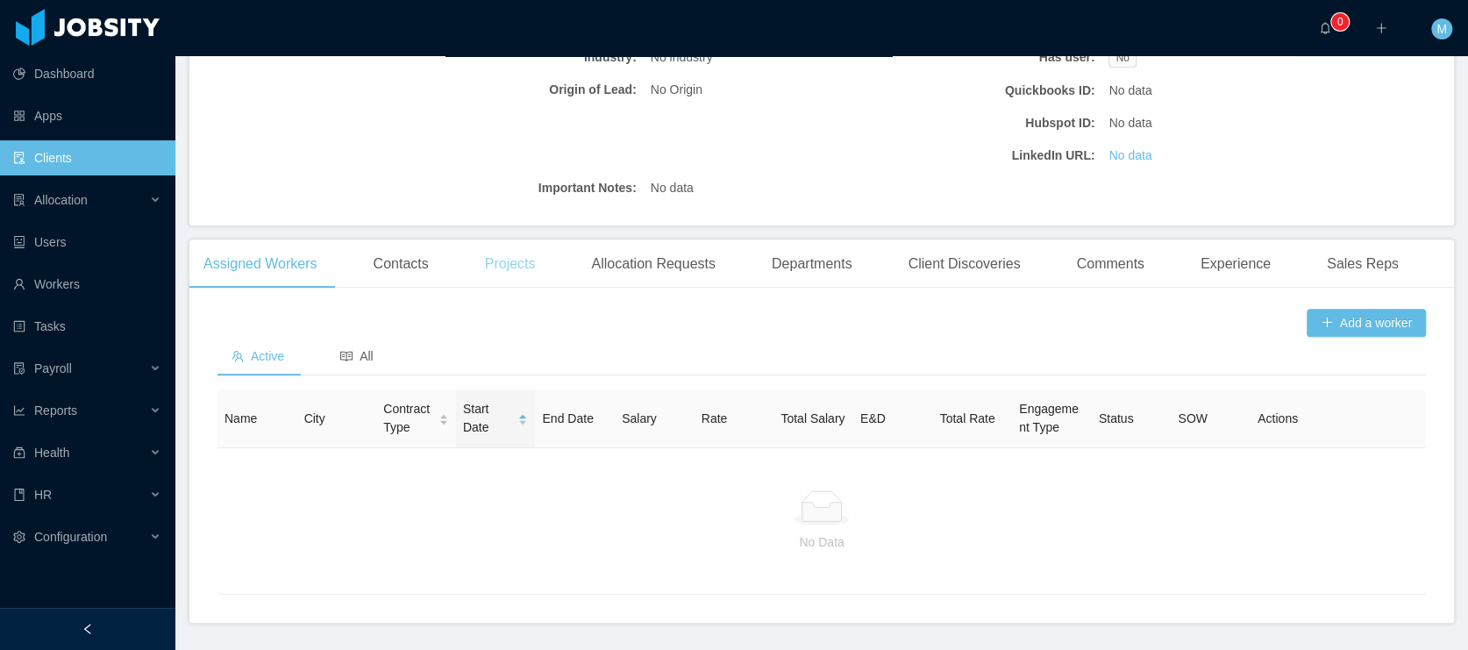
drag, startPoint x: 399, startPoint y: 268, endPoint x: 486, endPoint y: 270, distance: 86.8
click at [399, 267] on div "Contacts" at bounding box center [401, 263] width 83 height 49
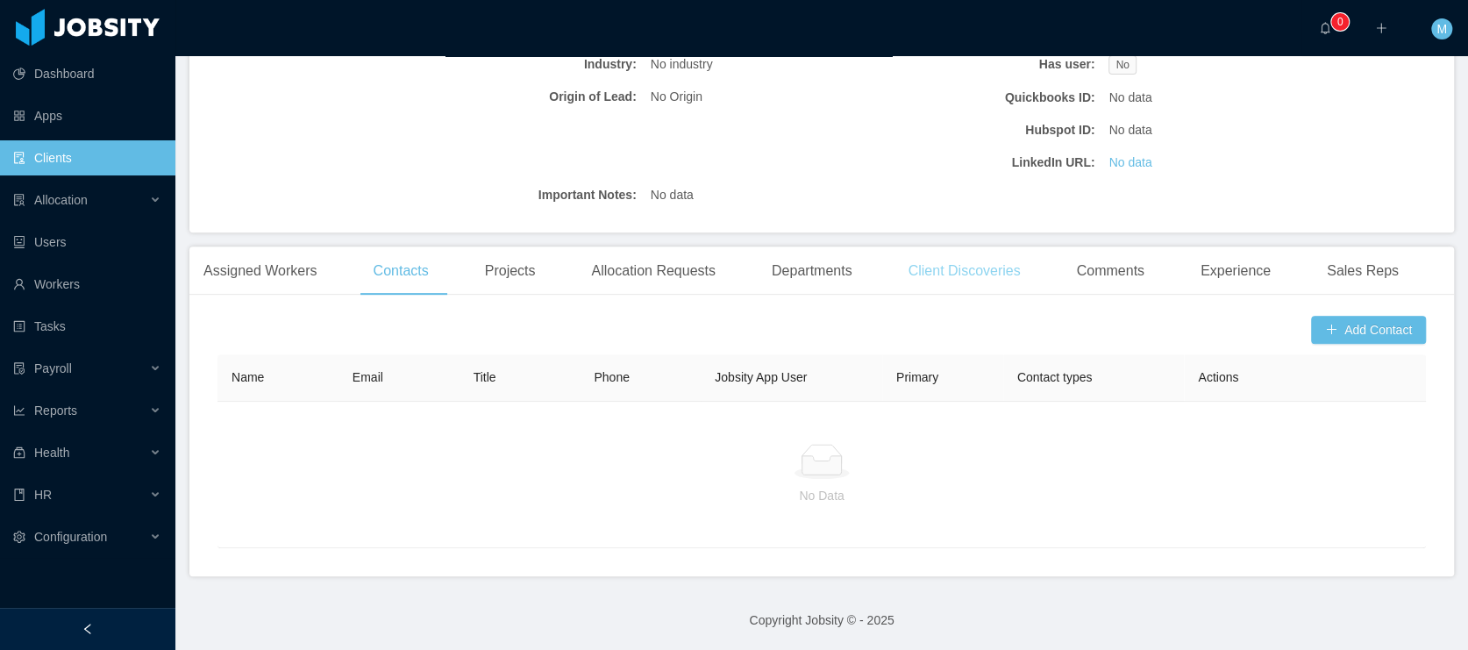
click at [952, 271] on div "Client Discoveries" at bounding box center [964, 270] width 140 height 49
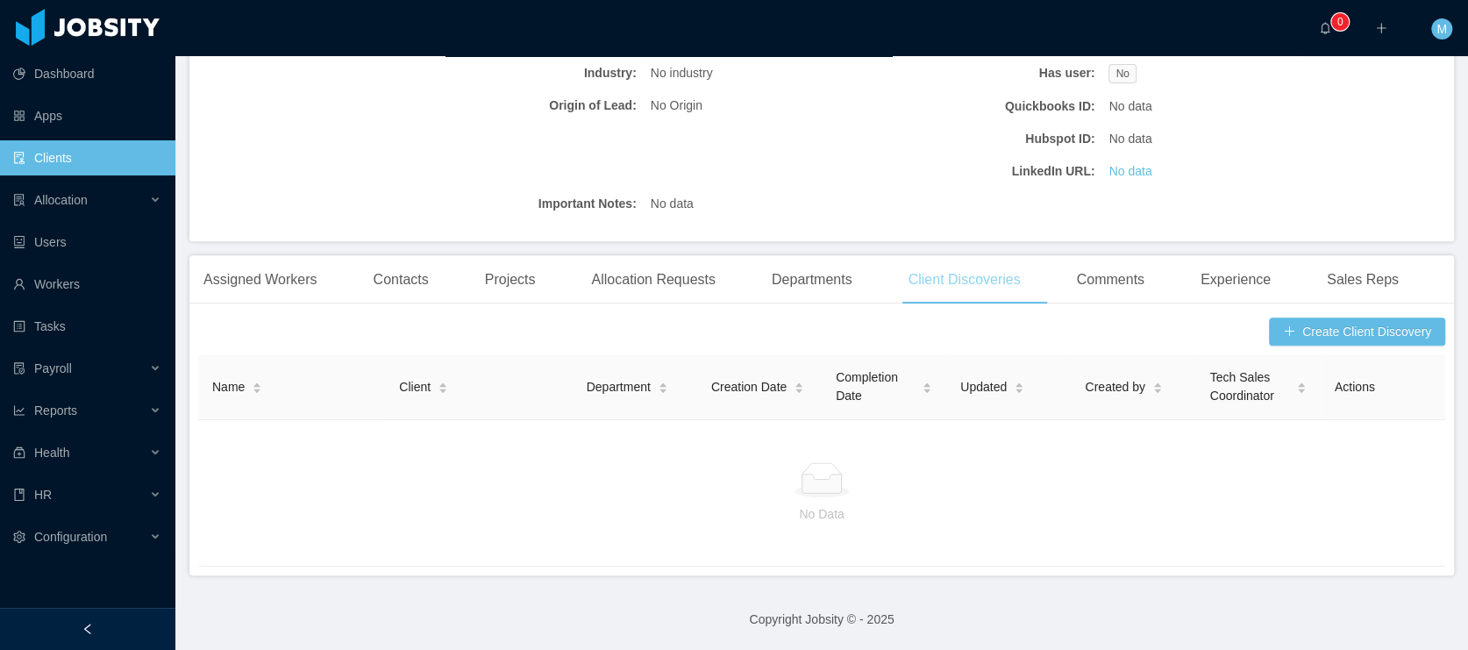
scroll to position [296, 0]
click at [242, 281] on div "Assigned Workers" at bounding box center [260, 280] width 142 height 49
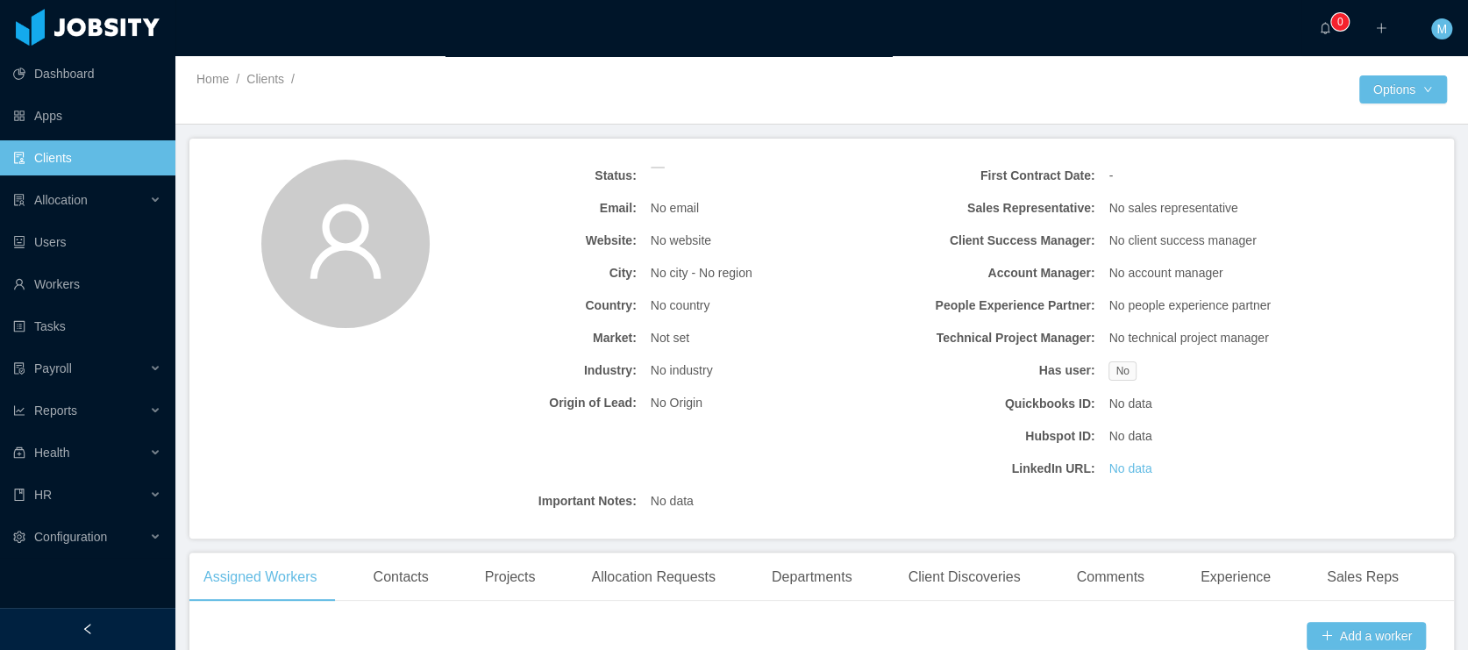
scroll to position [306, 0]
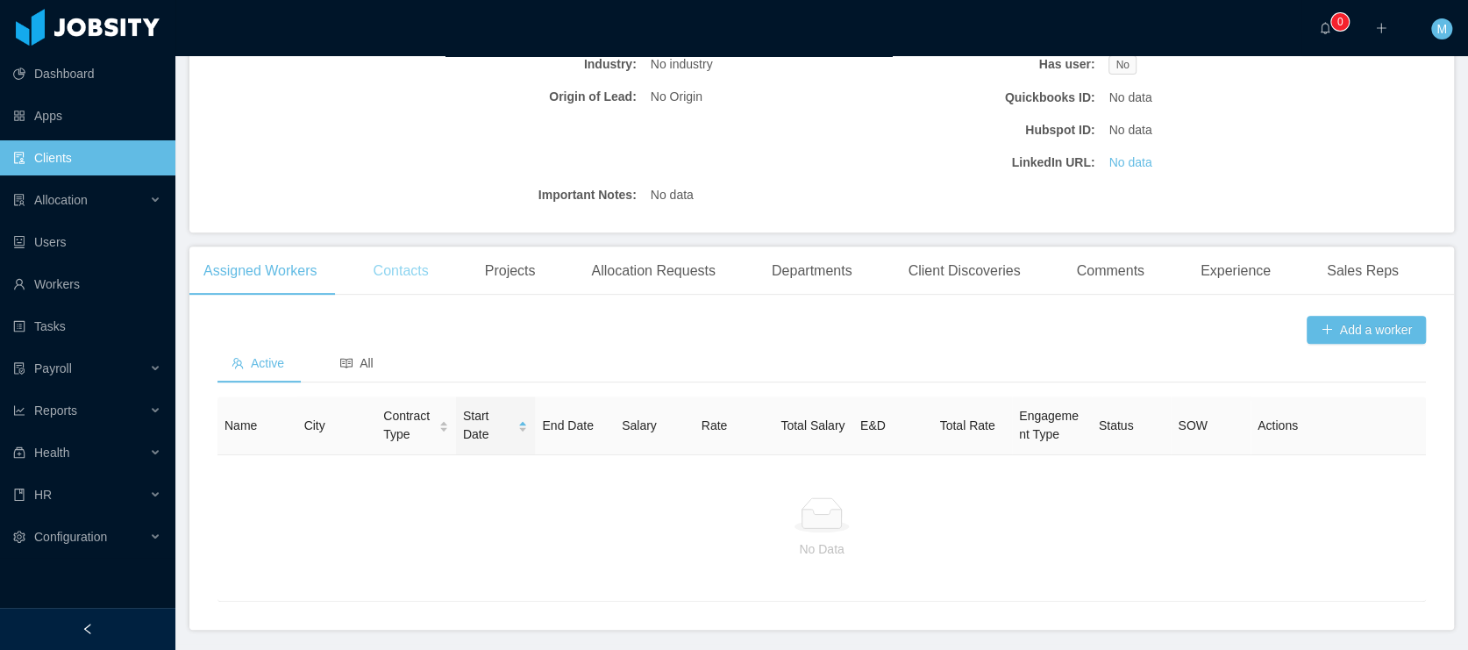
click at [403, 267] on div "Contacts" at bounding box center [401, 270] width 83 height 49
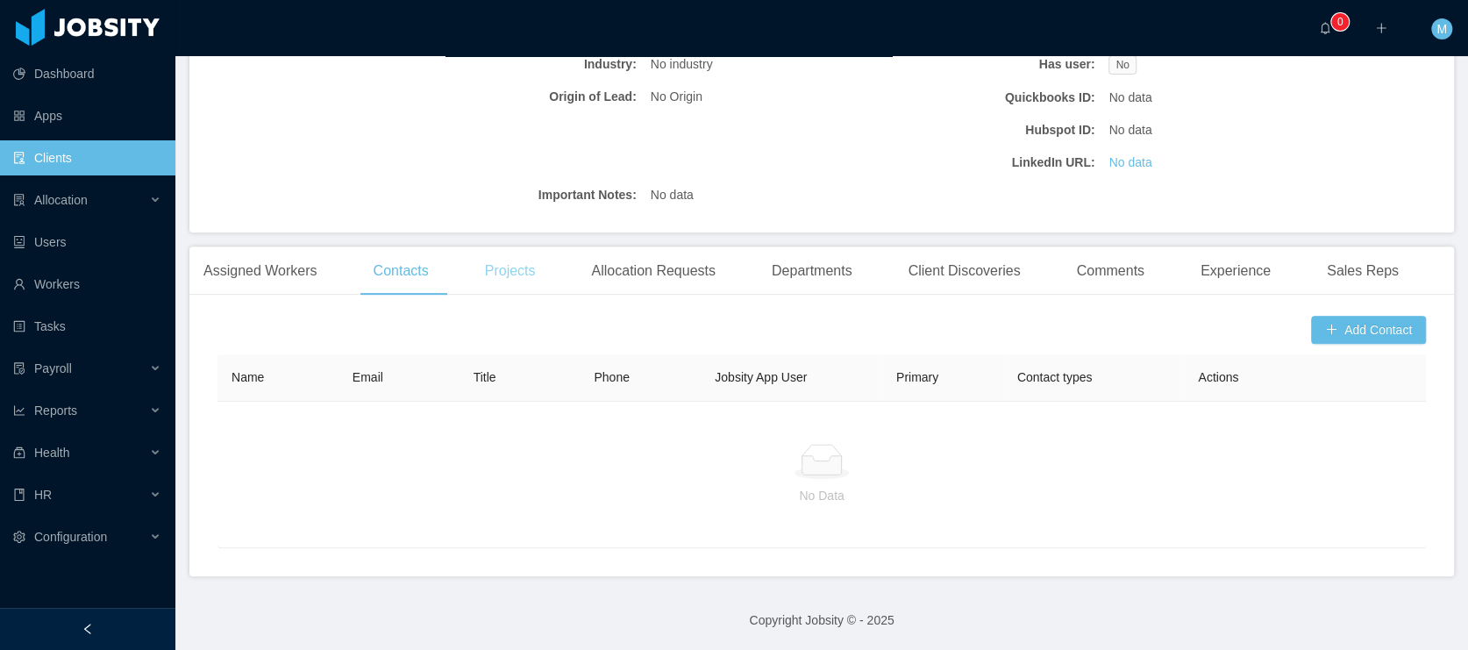
click at [508, 276] on div "Projects" at bounding box center [510, 270] width 79 height 49
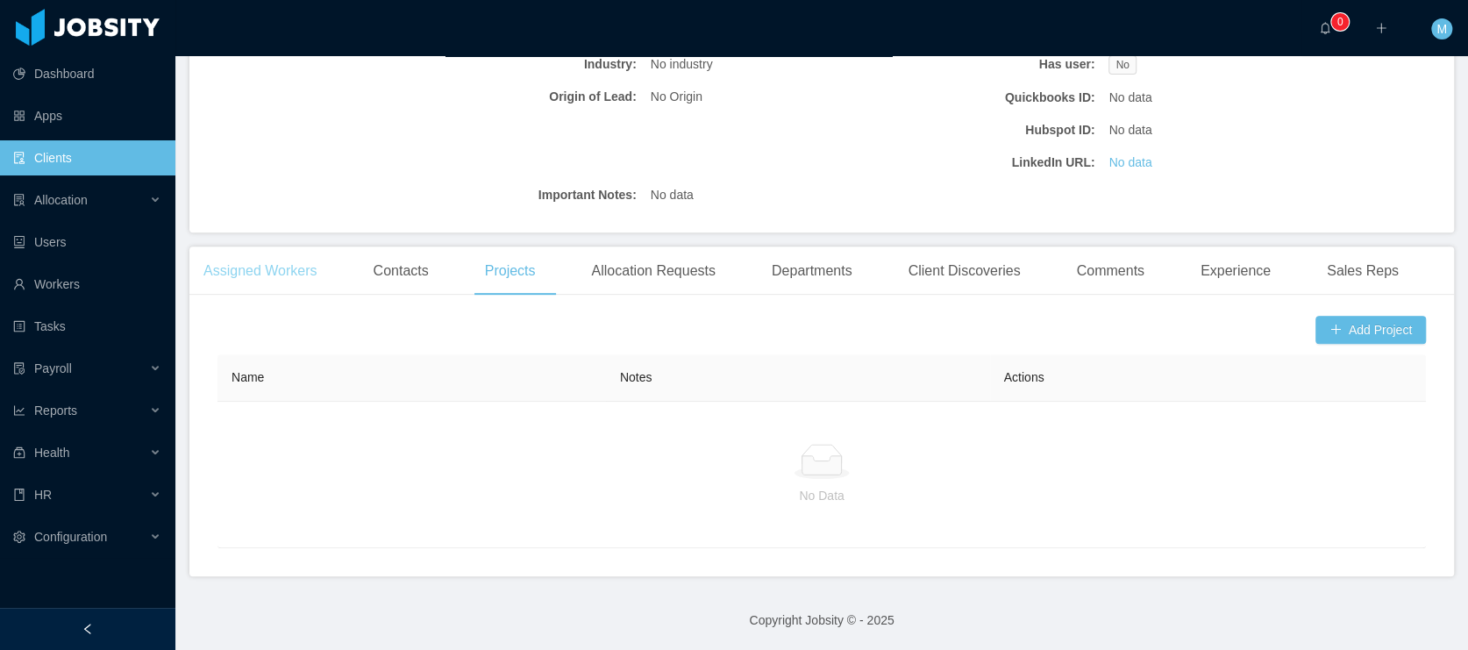
click at [251, 268] on div "Assigned Workers" at bounding box center [260, 270] width 142 height 49
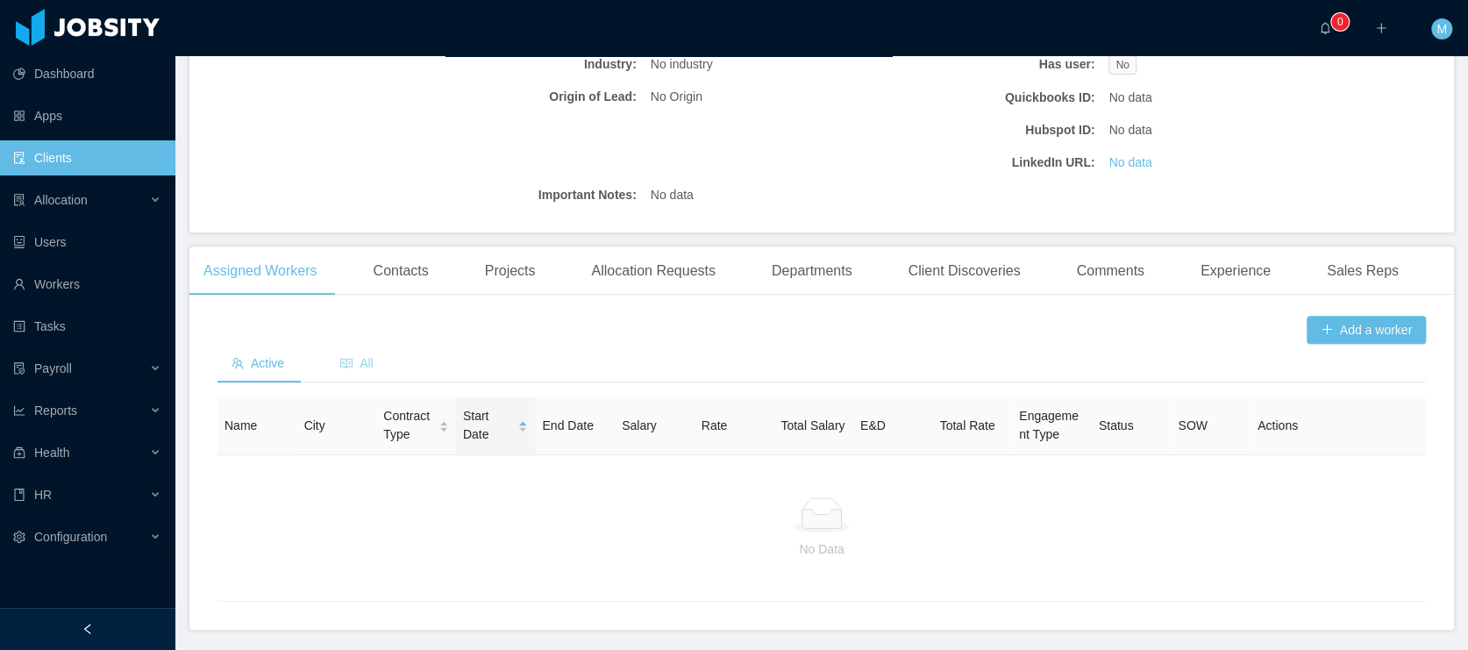
click at [328, 376] on div "All" at bounding box center [356, 363] width 61 height 39
click at [365, 371] on div "All" at bounding box center [356, 363] width 61 height 39
